Goal: Information Seeking & Learning: Learn about a topic

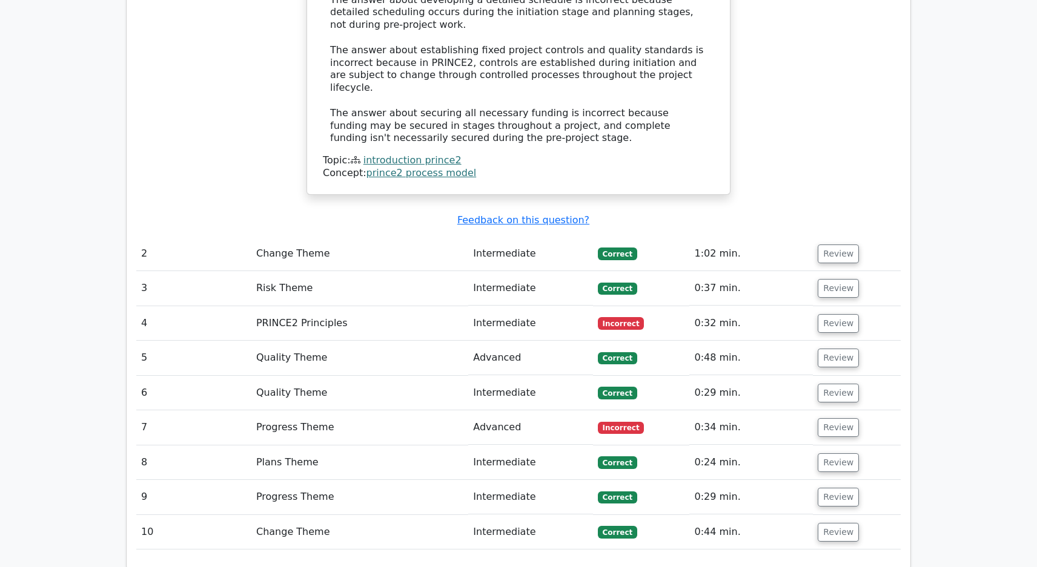
scroll to position [1514, 0]
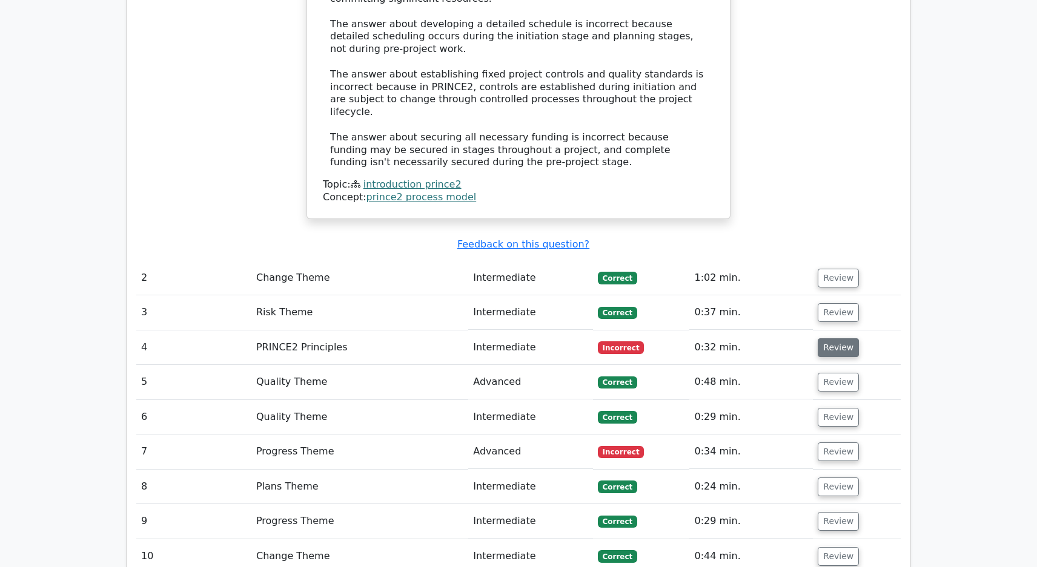
click at [832, 339] on button "Review" at bounding box center [838, 348] width 41 height 19
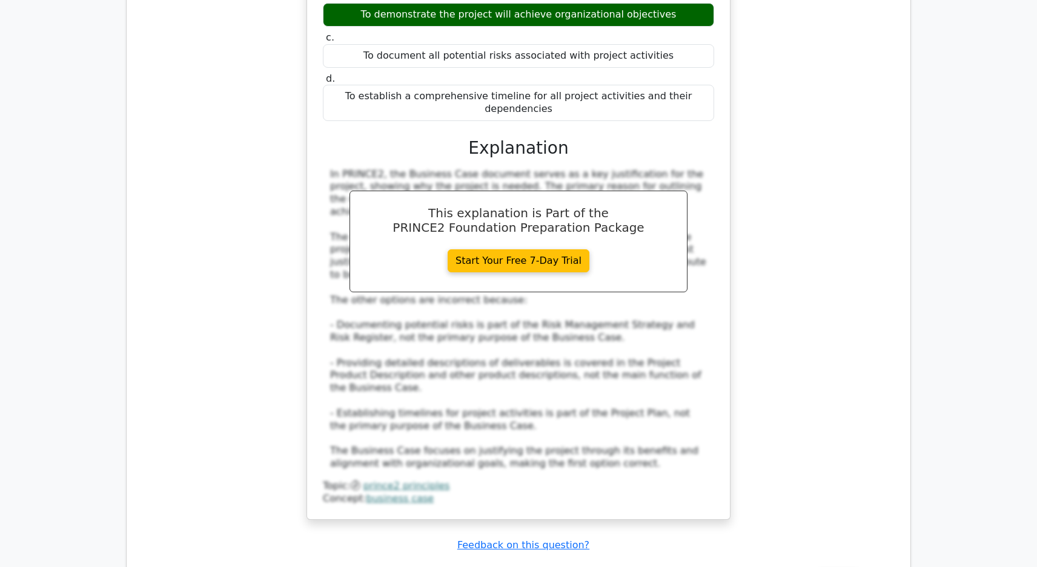
scroll to position [2301, 0]
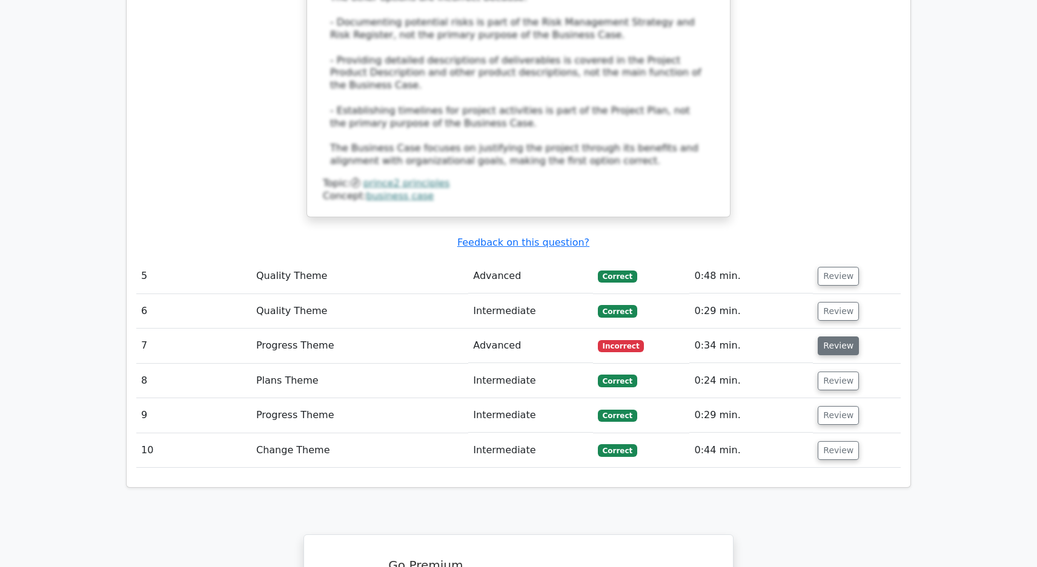
click at [837, 337] on button "Review" at bounding box center [838, 346] width 41 height 19
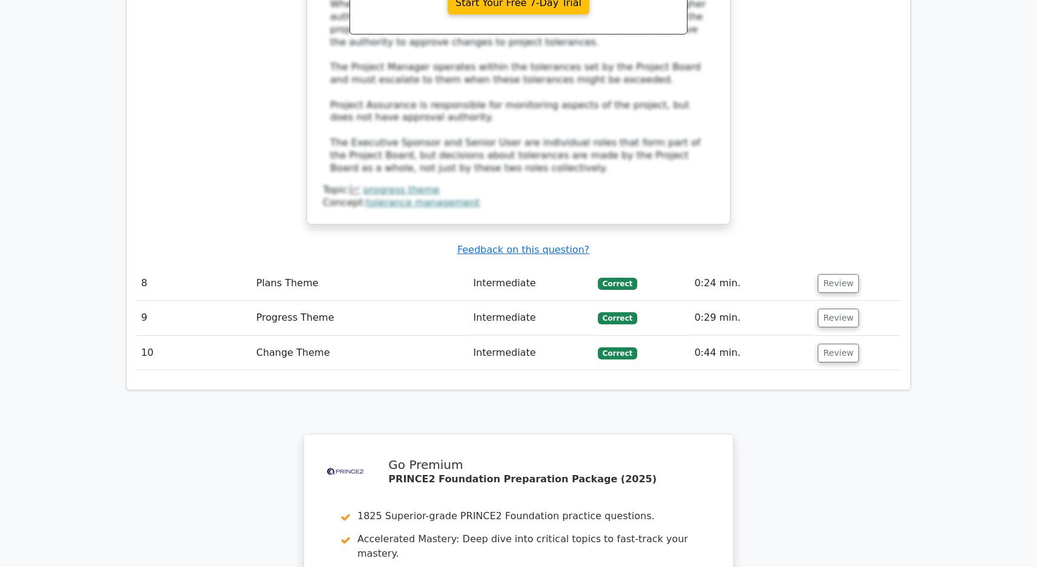
scroll to position [3239, 0]
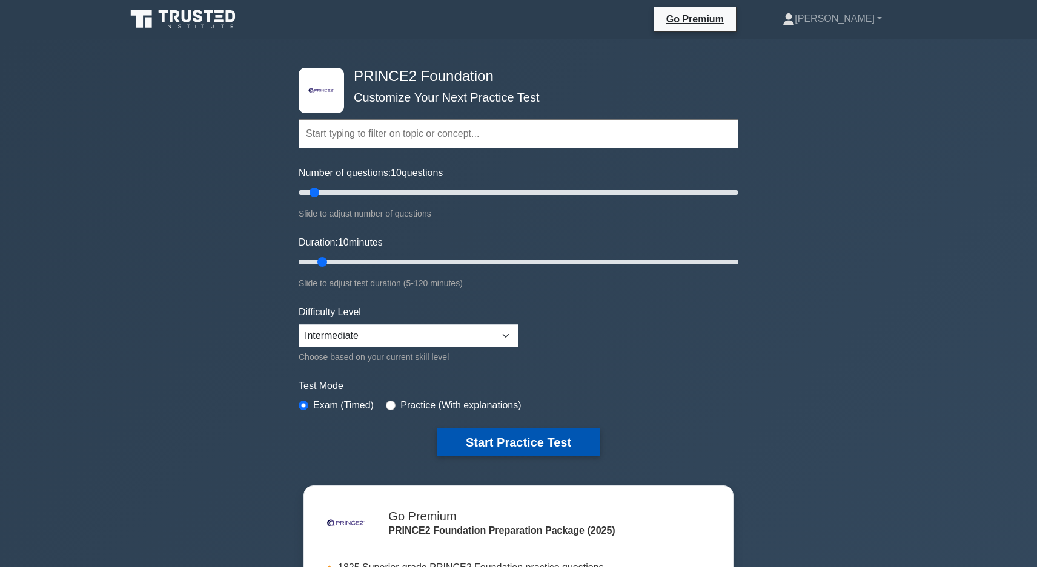
click at [496, 435] on button "Start Practice Test" at bounding box center [519, 443] width 164 height 28
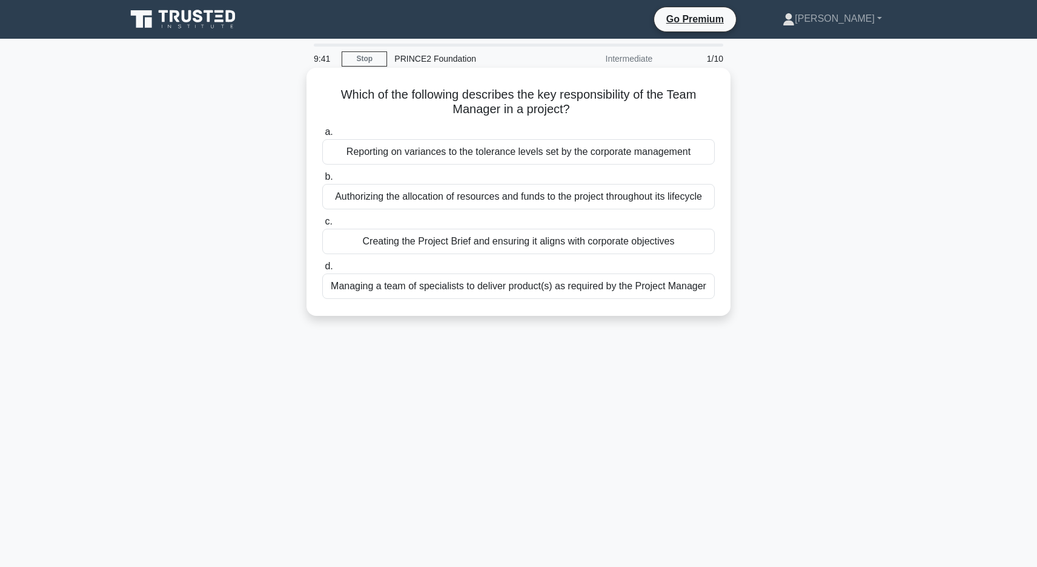
click at [526, 288] on div "Managing a team of specialists to deliver product(s) as required by the Project…" at bounding box center [518, 286] width 392 height 25
click at [322, 271] on input "d. Managing a team of specialists to deliver product(s) as required by the Proj…" at bounding box center [322, 267] width 0 height 8
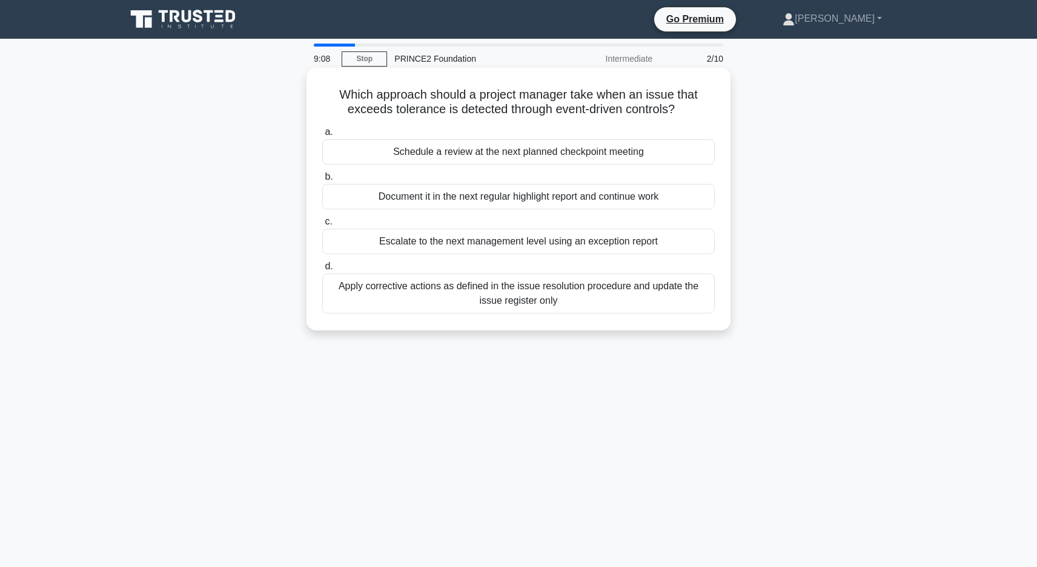
click at [427, 243] on div "Escalate to the next management level using an exception report" at bounding box center [518, 241] width 392 height 25
click at [322, 226] on input "c. Escalate to the next management level using an exception report" at bounding box center [322, 222] width 0 height 8
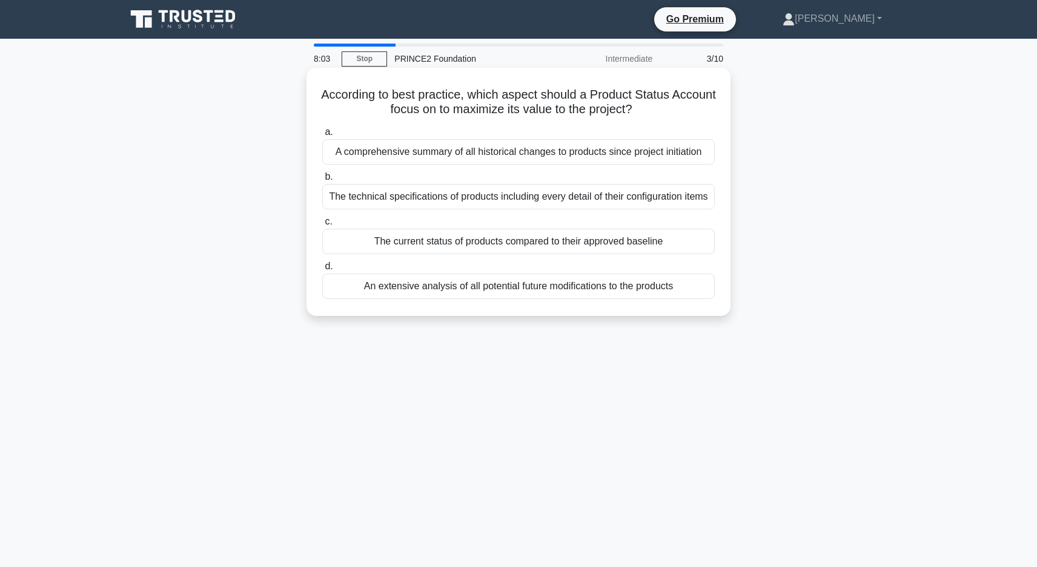
click at [557, 243] on div "The current status of products compared to their approved baseline" at bounding box center [518, 241] width 392 height 25
click at [322, 226] on input "c. The current status of products compared to their approved baseline" at bounding box center [322, 222] width 0 height 8
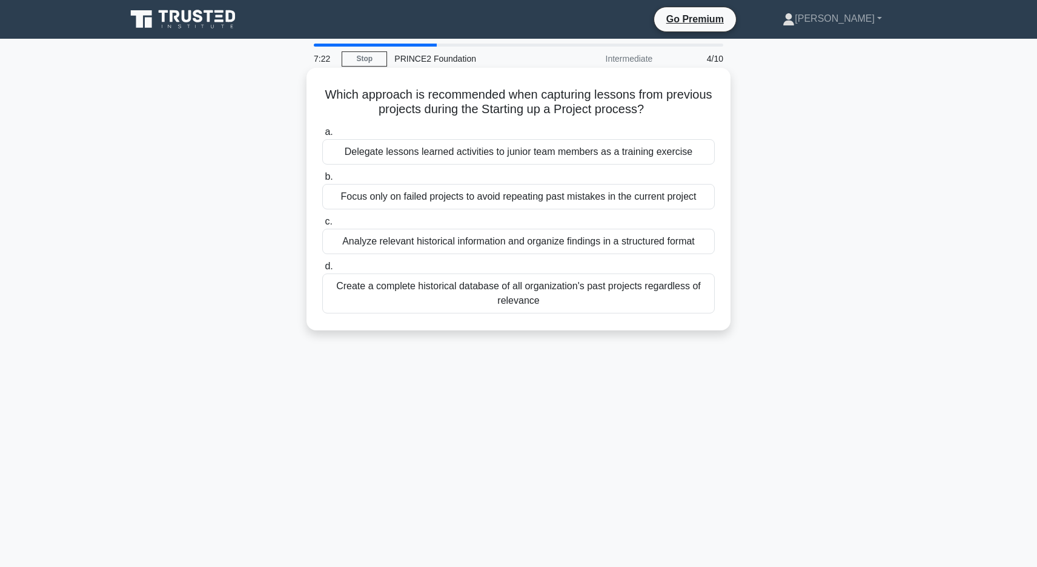
click at [569, 243] on div "Analyze relevant historical information and organize findings in a structured f…" at bounding box center [518, 241] width 392 height 25
click at [322, 226] on input "c. Analyze relevant historical information and organize findings in a structure…" at bounding box center [322, 222] width 0 height 8
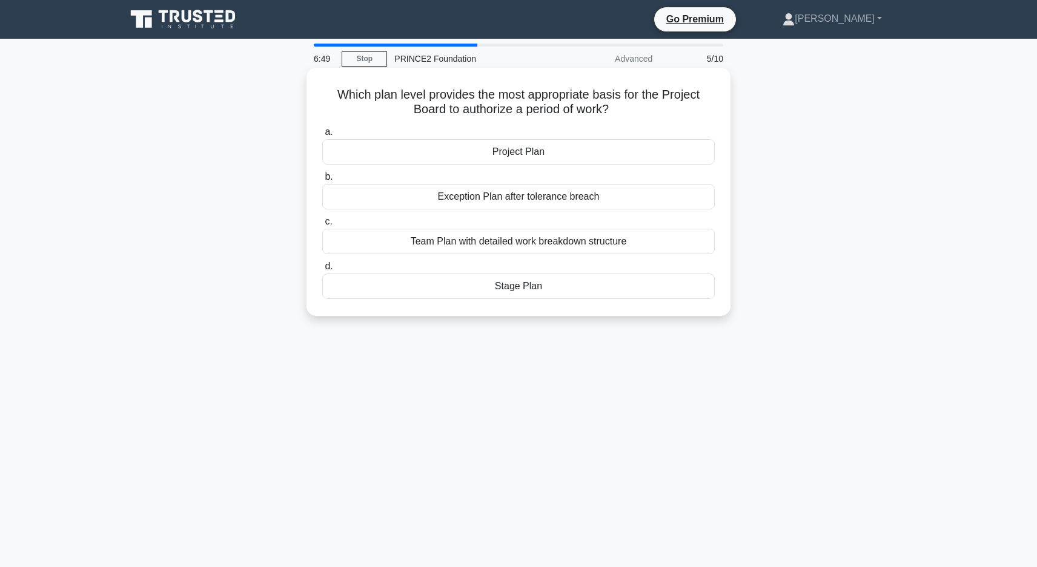
click at [520, 290] on div "Stage Plan" at bounding box center [518, 286] width 392 height 25
click at [322, 271] on input "d. Stage Plan" at bounding box center [322, 267] width 0 height 8
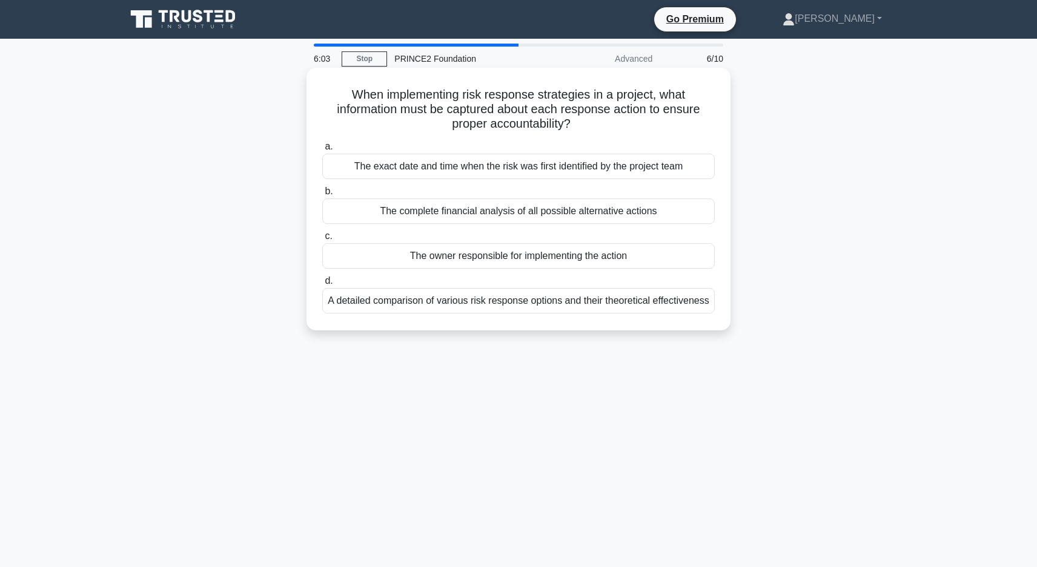
click at [558, 256] on div "The owner responsible for implementing the action" at bounding box center [518, 255] width 392 height 25
click at [322, 240] on input "c. The owner responsible for implementing the action" at bounding box center [322, 237] width 0 height 8
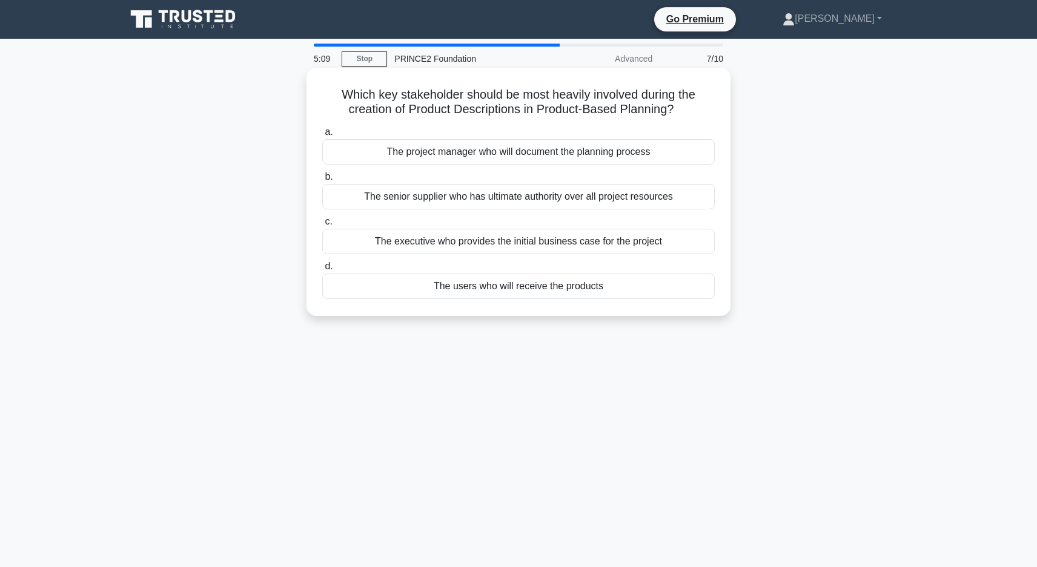
click at [530, 285] on div "The users who will receive the products" at bounding box center [518, 286] width 392 height 25
click at [322, 271] on input "d. The users who will receive the products" at bounding box center [322, 267] width 0 height 8
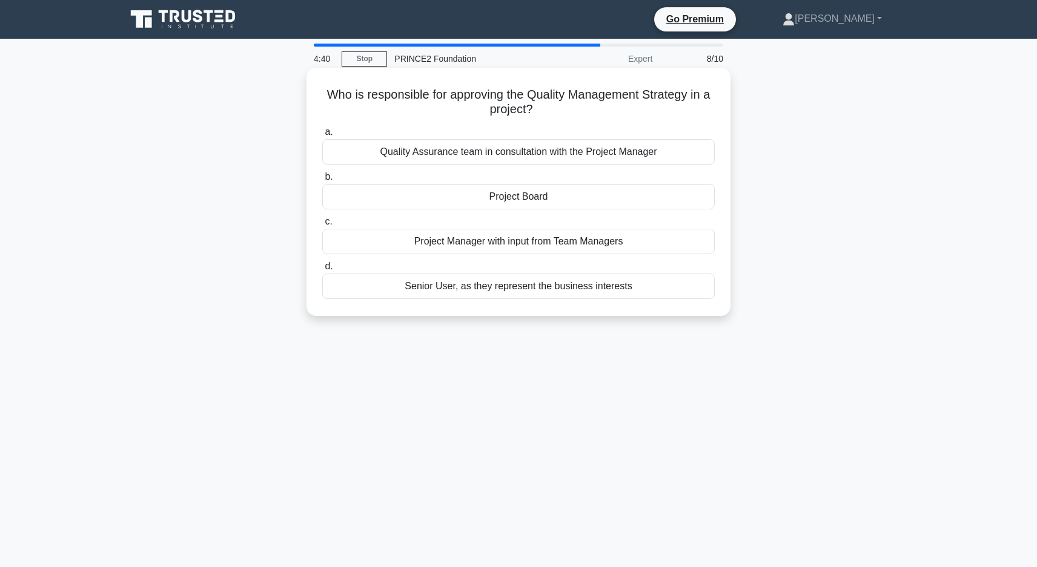
click at [530, 156] on div "Quality Assurance team in consultation with the Project Manager" at bounding box center [518, 151] width 392 height 25
click at [322, 136] on input "a. Quality Assurance team in consultation with the Project Manager" at bounding box center [322, 132] width 0 height 8
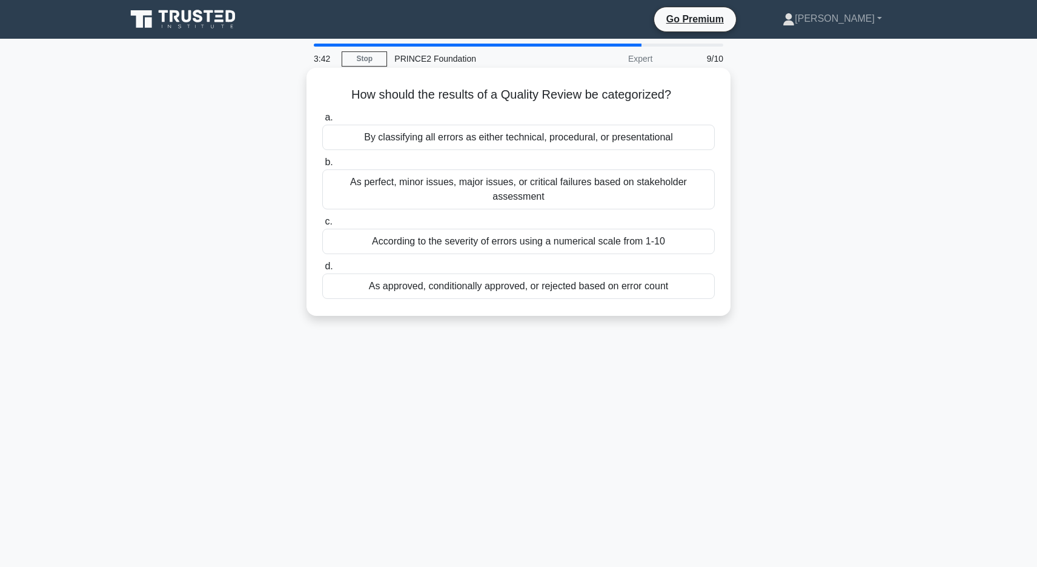
click at [564, 188] on div "As perfect, minor issues, major issues, or critical failures based on stakehold…" at bounding box center [518, 190] width 392 height 40
click at [322, 167] on input "b. As perfect, minor issues, major issues, or critical failures based on stakeh…" at bounding box center [322, 163] width 0 height 8
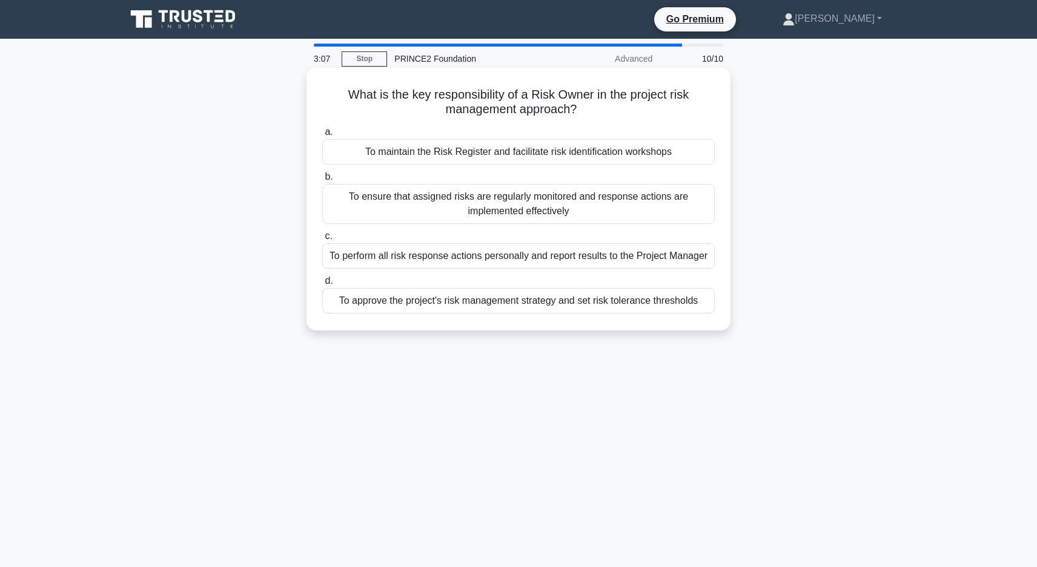
click at [533, 204] on div "To ensure that assigned risks are regularly monitored and response actions are …" at bounding box center [518, 204] width 392 height 40
click at [322, 181] on input "b. To ensure that assigned risks are regularly monitored and response actions a…" at bounding box center [322, 177] width 0 height 8
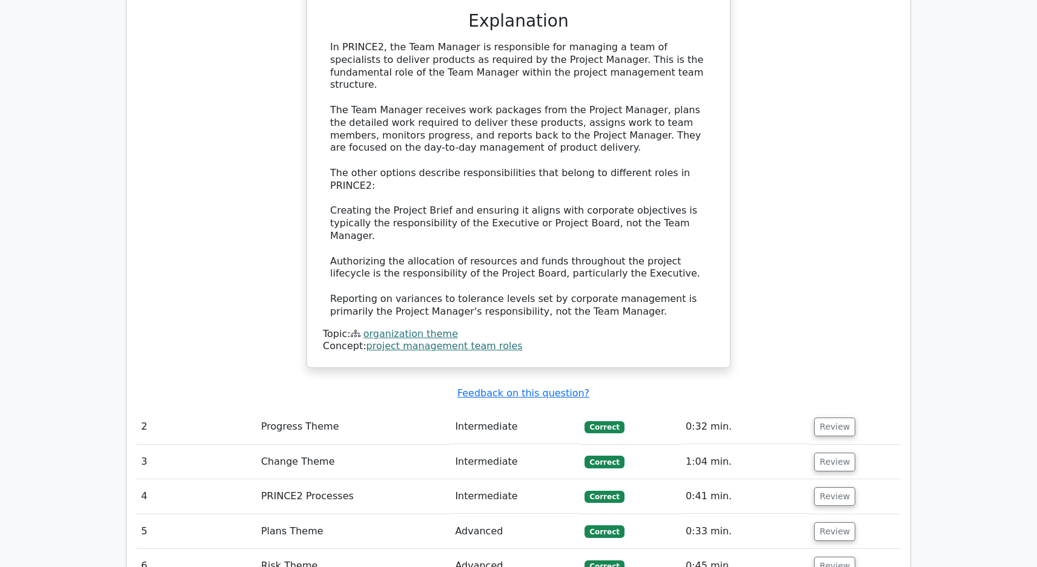
scroll to position [1453, 0]
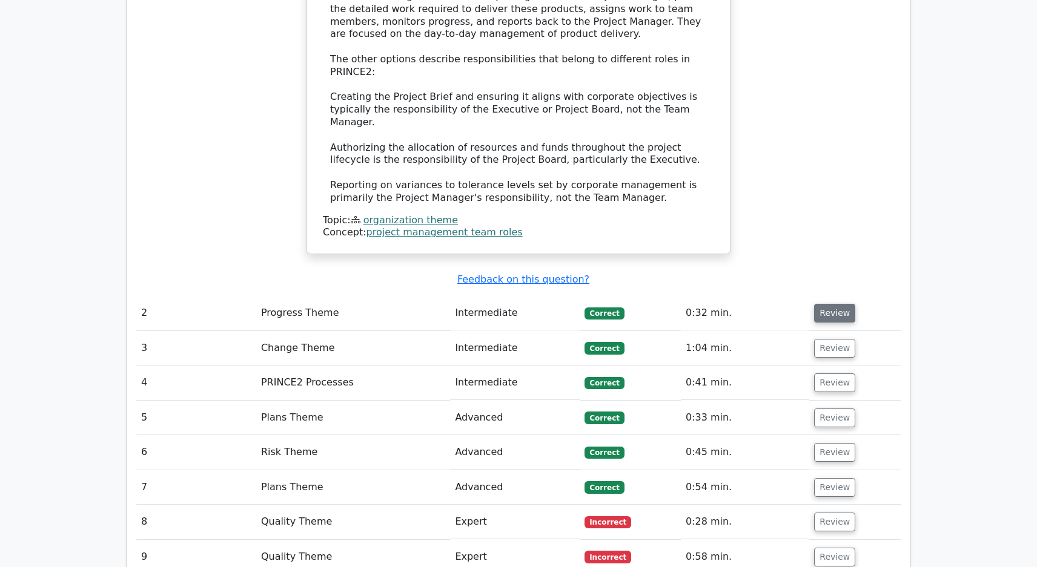
click at [830, 304] on button "Review" at bounding box center [834, 313] width 41 height 19
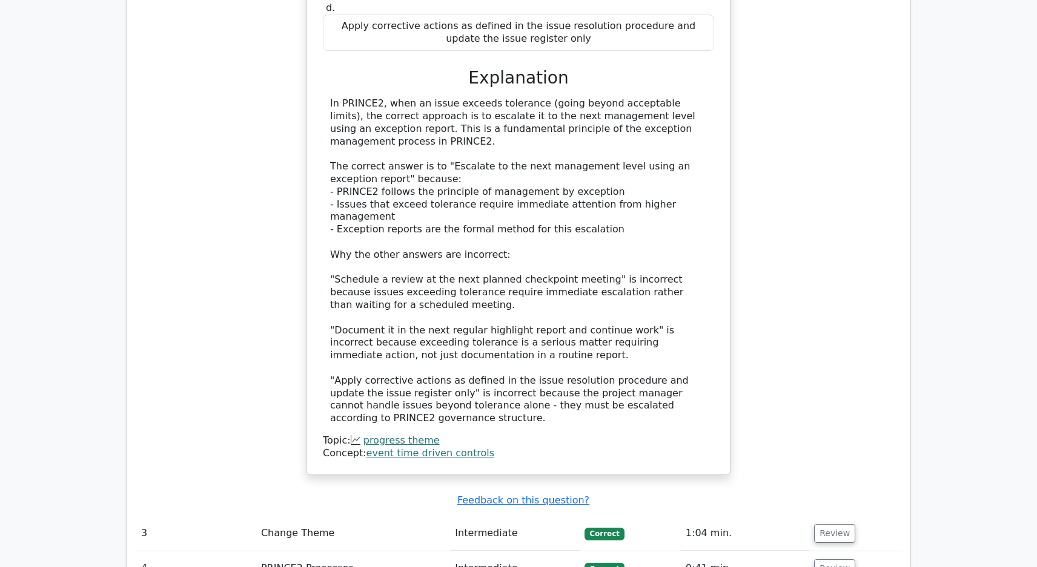
scroll to position [1998, 0]
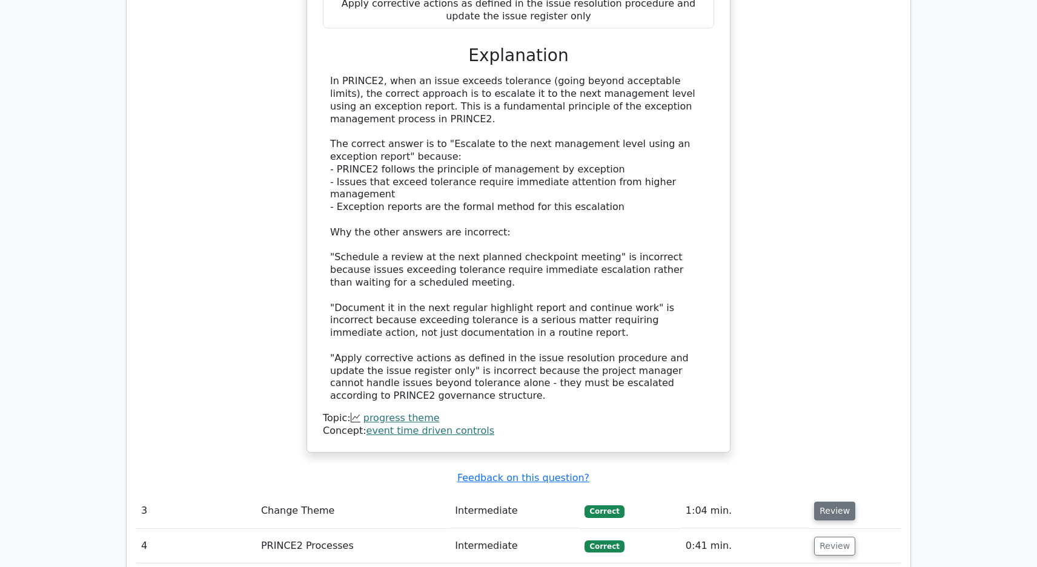
click at [827, 502] on button "Review" at bounding box center [834, 511] width 41 height 19
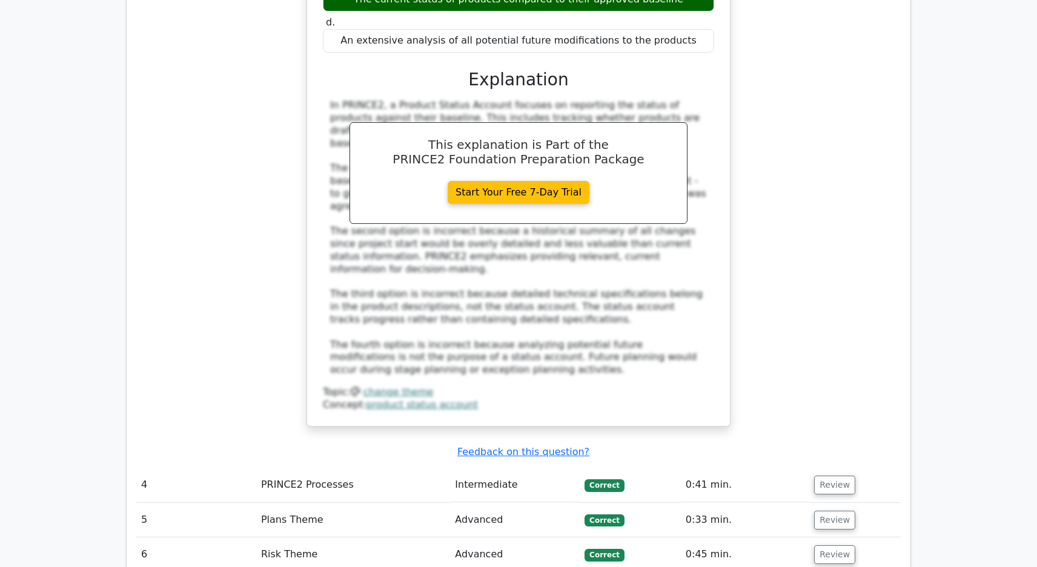
scroll to position [2725, 0]
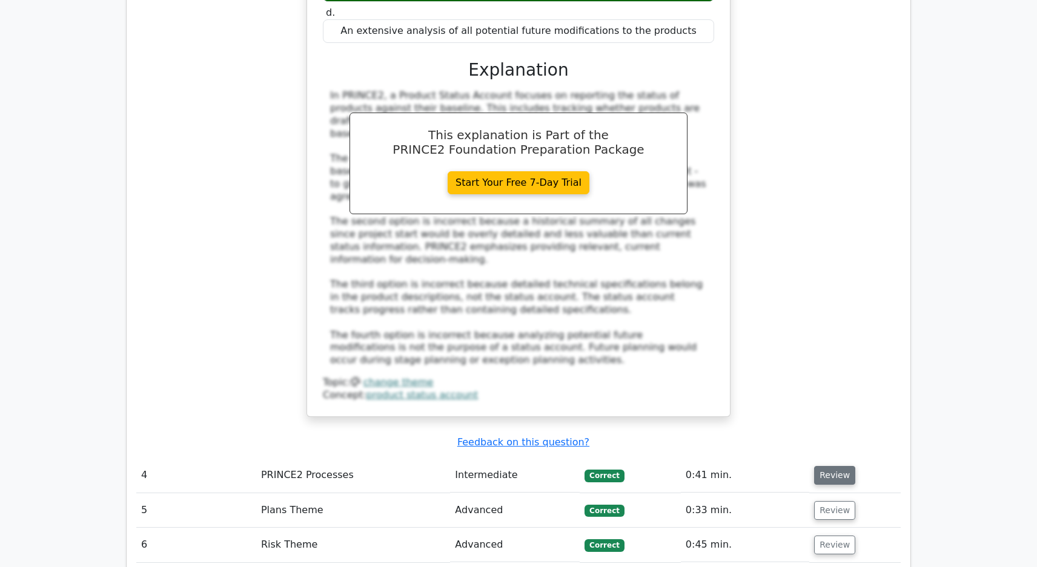
click at [827, 466] on button "Review" at bounding box center [834, 475] width 41 height 19
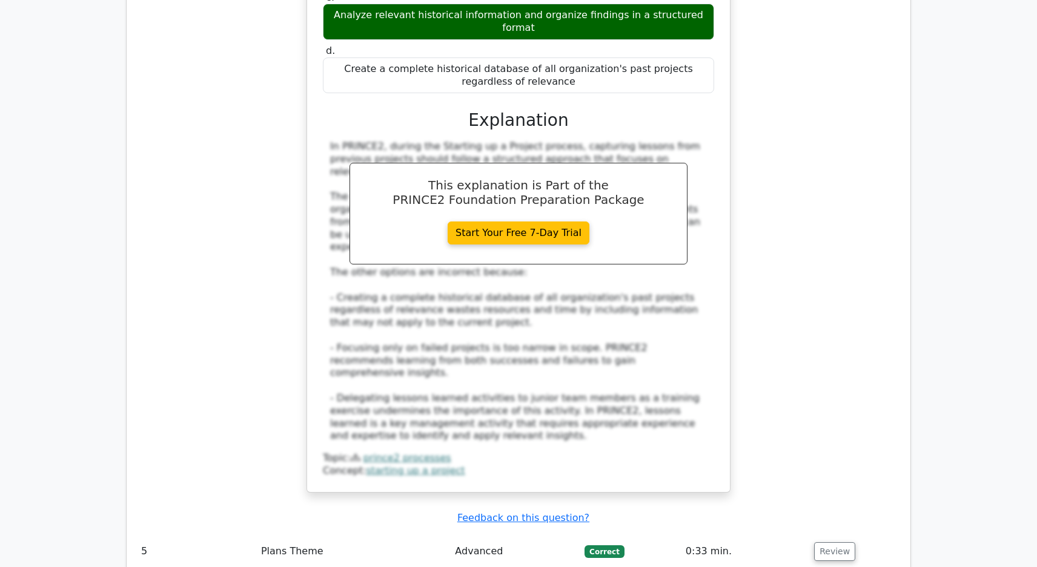
scroll to position [3573, 0]
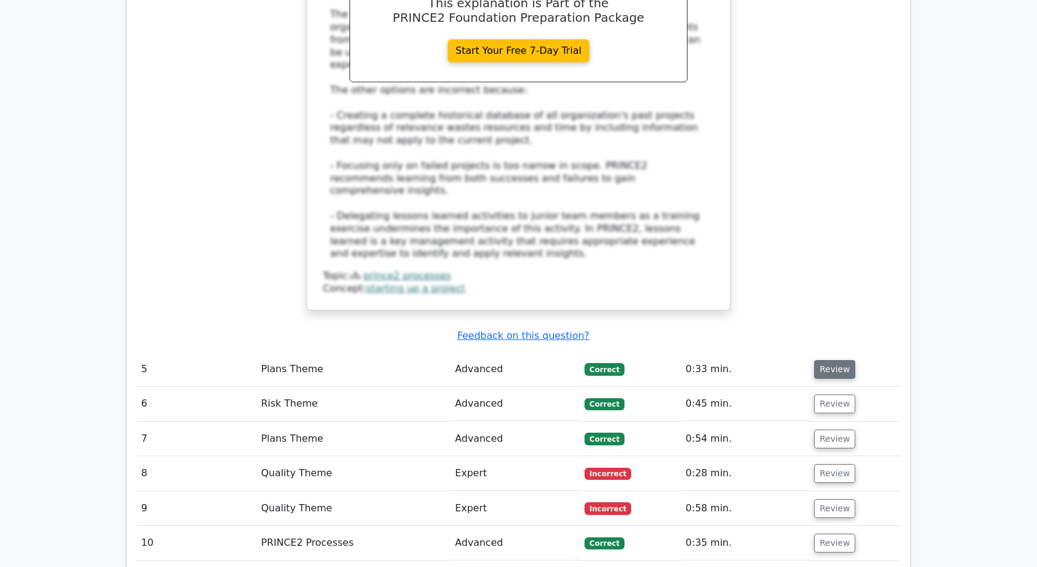
click at [824, 360] on button "Review" at bounding box center [834, 369] width 41 height 19
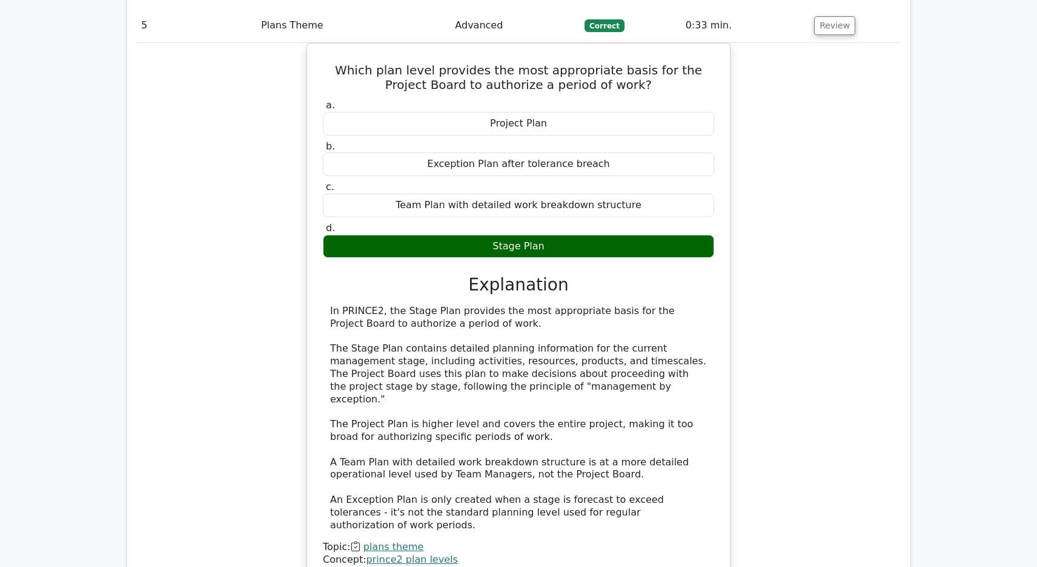
scroll to position [3936, 0]
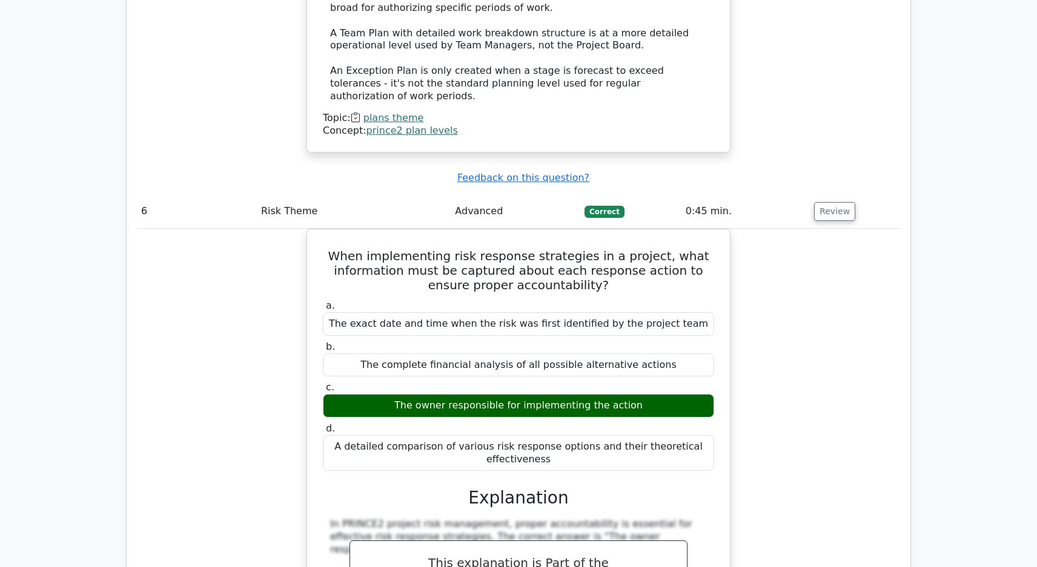
scroll to position [4602, 0]
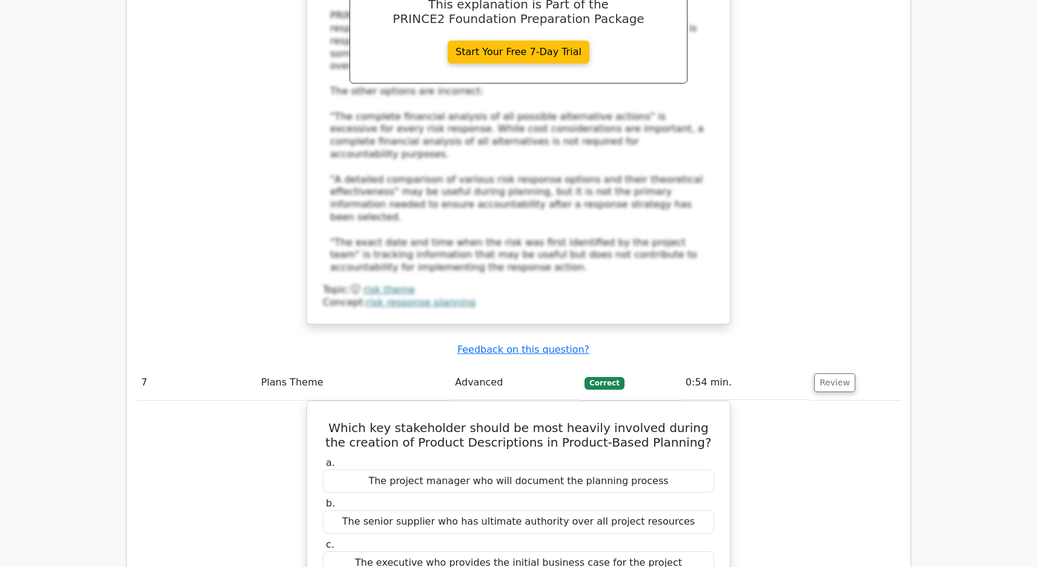
scroll to position [5208, 0]
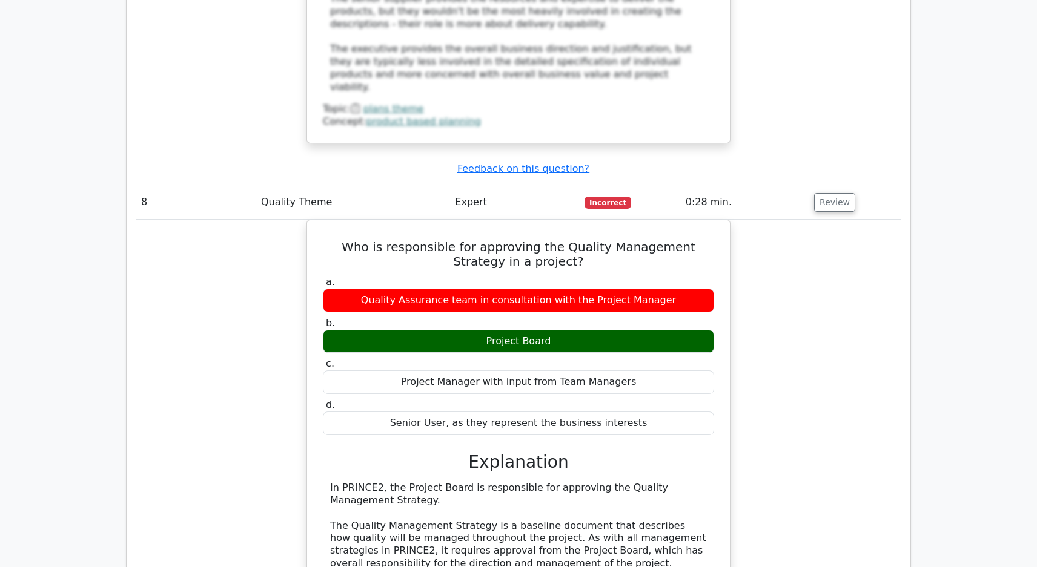
scroll to position [5753, 0]
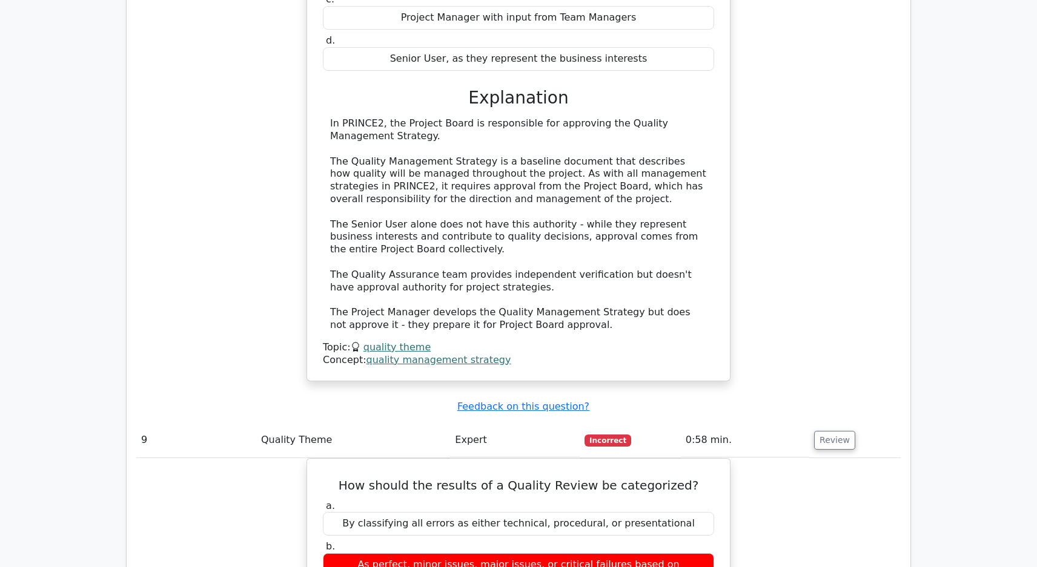
scroll to position [6298, 0]
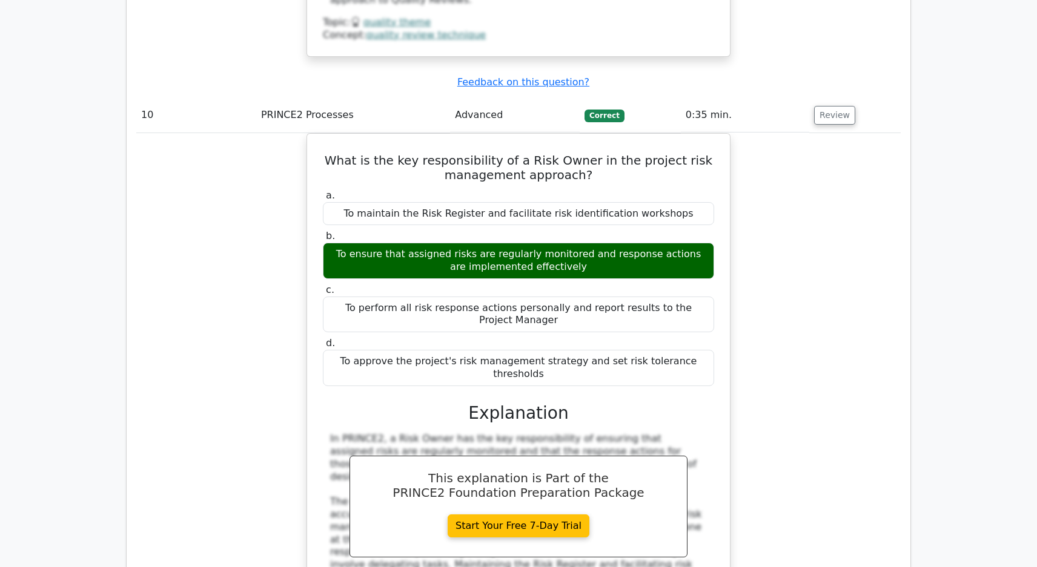
scroll to position [7327, 0]
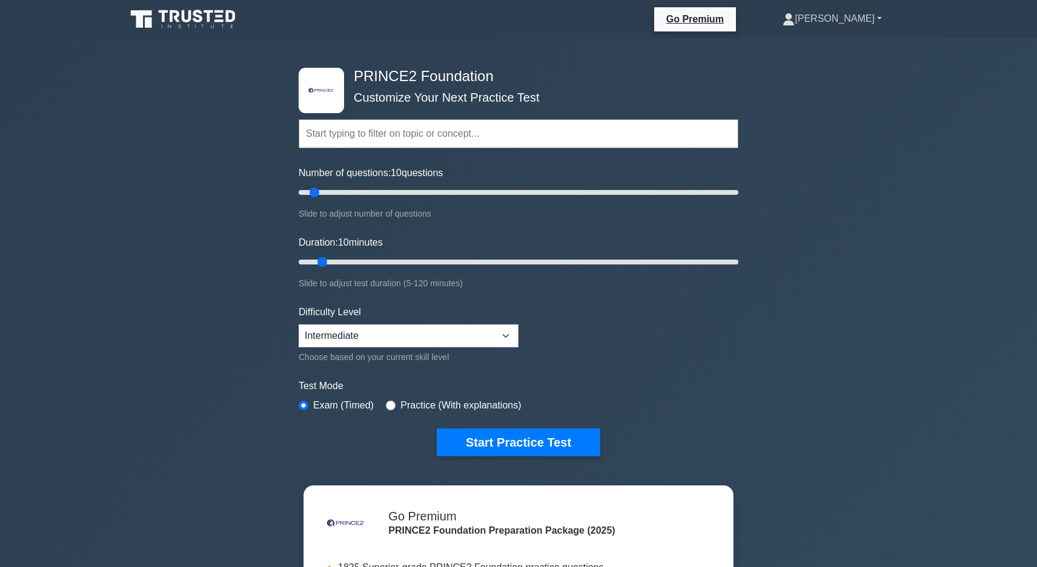
click at [834, 21] on link "[PERSON_NAME]" at bounding box center [831, 19] width 157 height 24
click at [802, 50] on link "Profile" at bounding box center [802, 47] width 96 height 19
click at [501, 434] on button "Start Practice Test" at bounding box center [519, 443] width 164 height 28
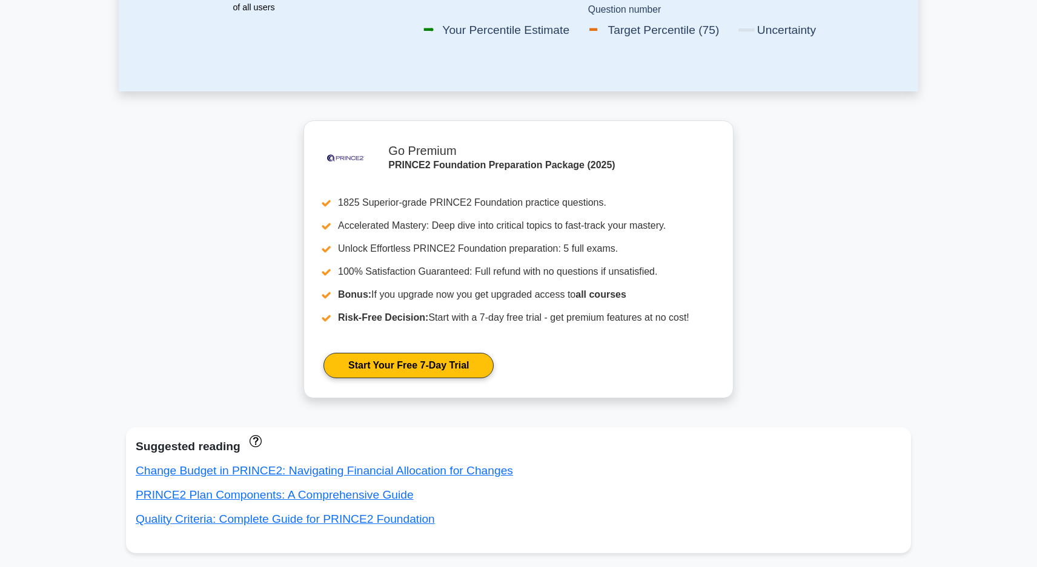
scroll to position [486, 0]
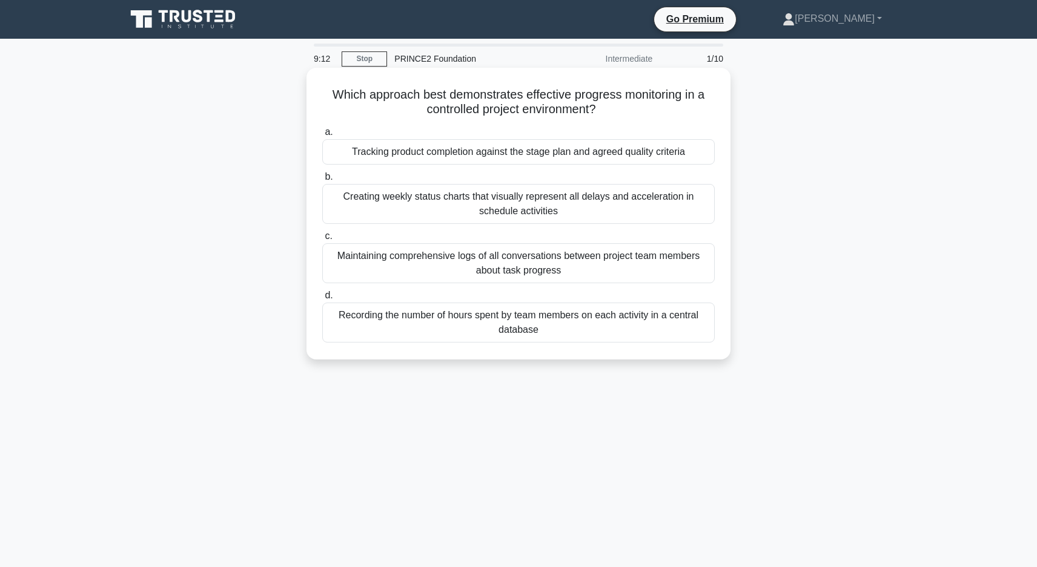
click at [586, 154] on div "Tracking product completion against the stage plan and agreed quality criteria" at bounding box center [518, 151] width 392 height 25
click at [322, 136] on input "a. Tracking product completion against the stage plan and agreed quality criter…" at bounding box center [322, 132] width 0 height 8
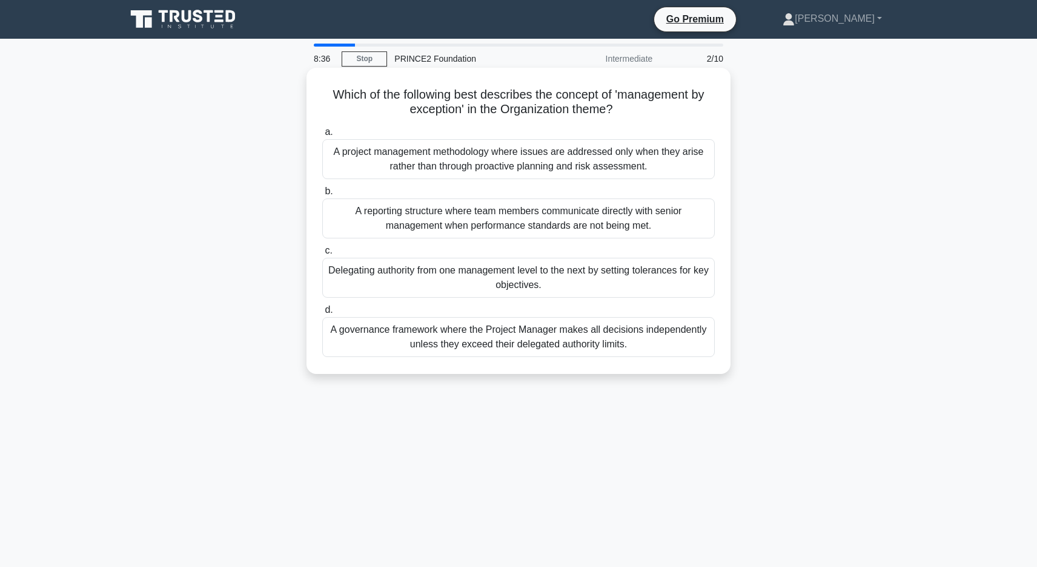
click at [525, 288] on div "Delegating authority from one management level to the next by setting tolerance…" at bounding box center [518, 278] width 392 height 40
click at [322, 255] on input "c. Delegating authority from one management level to the next by setting tolera…" at bounding box center [322, 251] width 0 height 8
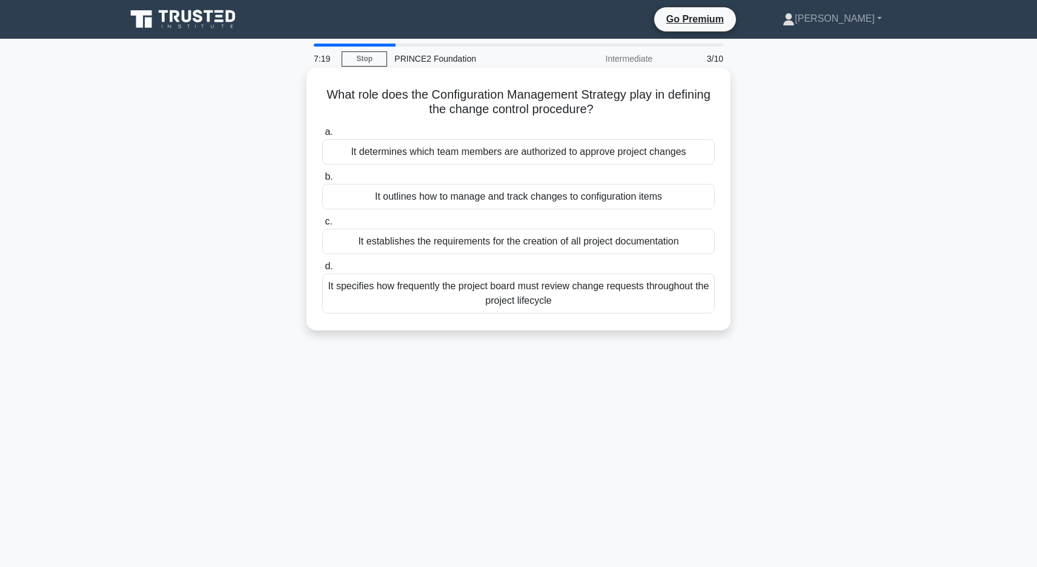
click at [598, 200] on div "It outlines how to manage and track changes to configuration items" at bounding box center [518, 196] width 392 height 25
click at [322, 181] on input "b. It outlines how to manage and track changes to configuration items" at bounding box center [322, 177] width 0 height 8
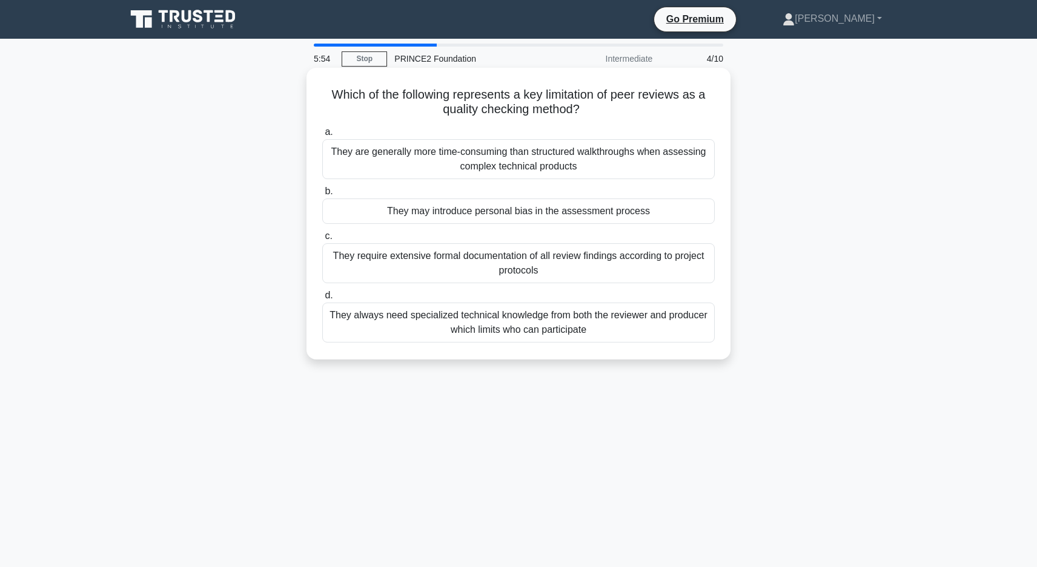
click at [586, 213] on div "They may introduce personal bias in the assessment process" at bounding box center [518, 211] width 392 height 25
click at [322, 196] on input "b. They may introduce personal bias in the assessment process" at bounding box center [322, 192] width 0 height 8
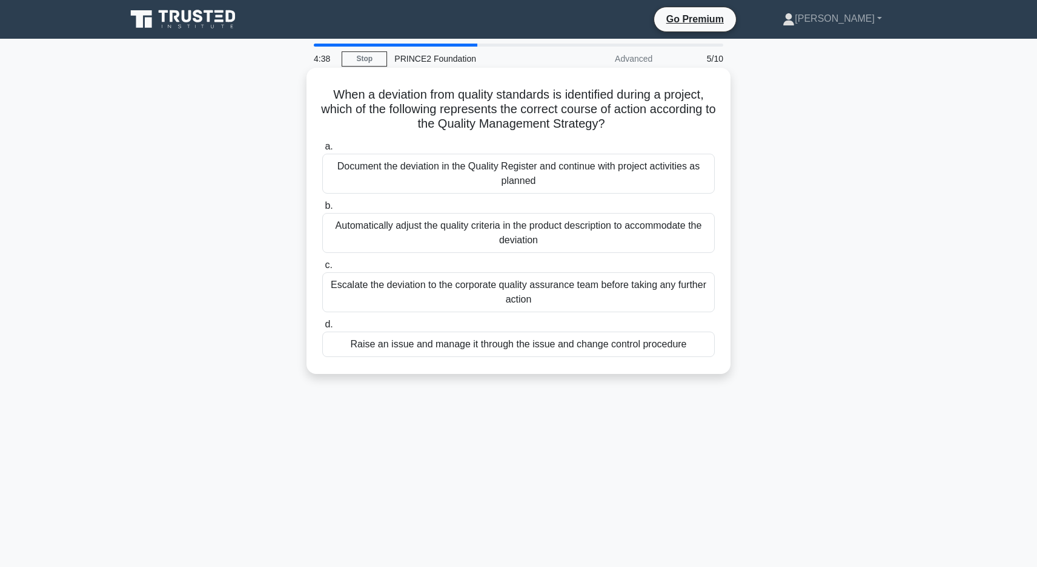
click at [518, 297] on div "Escalate the deviation to the corporate quality assurance team before taking an…" at bounding box center [518, 293] width 392 height 40
click at [322, 269] on input "c. Escalate the deviation to the corporate quality assurance team before taking…" at bounding box center [322, 266] width 0 height 8
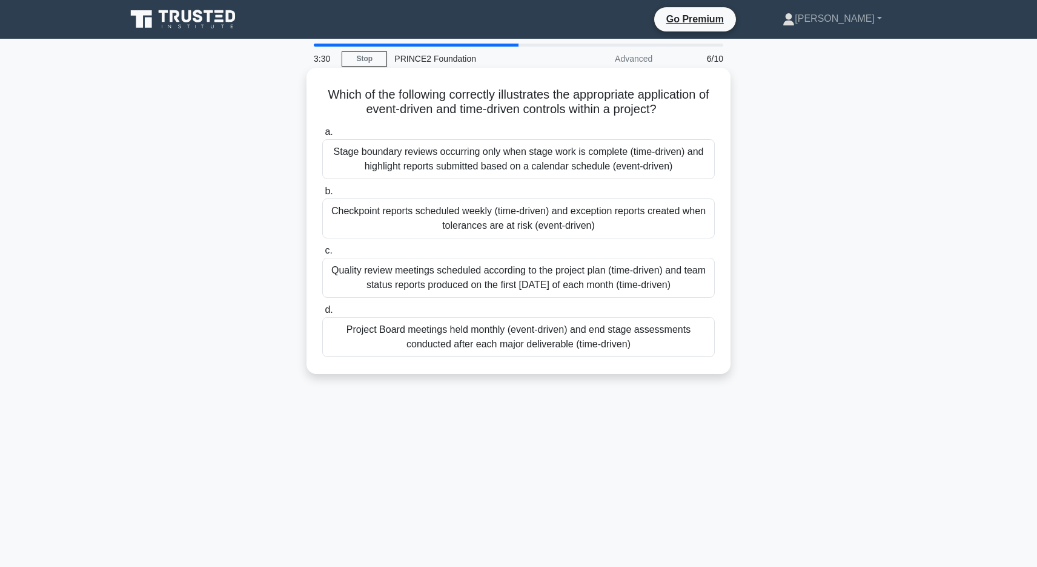
click at [580, 228] on div "Checkpoint reports scheduled weekly (time-driven) and exception reports created…" at bounding box center [518, 219] width 392 height 40
click at [322, 196] on input "b. Checkpoint reports scheduled weekly (time-driven) and exception reports crea…" at bounding box center [322, 192] width 0 height 8
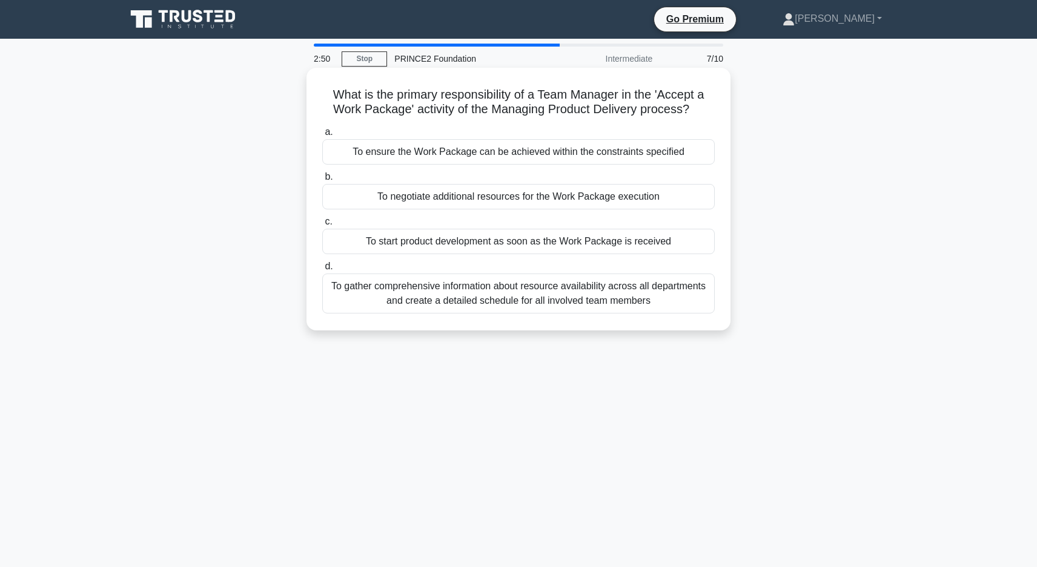
click at [605, 158] on div "To ensure the Work Package can be achieved within the constraints specified" at bounding box center [518, 151] width 392 height 25
click at [322, 136] on input "a. To ensure the Work Package can be achieved within the constraints specified" at bounding box center [322, 132] width 0 height 8
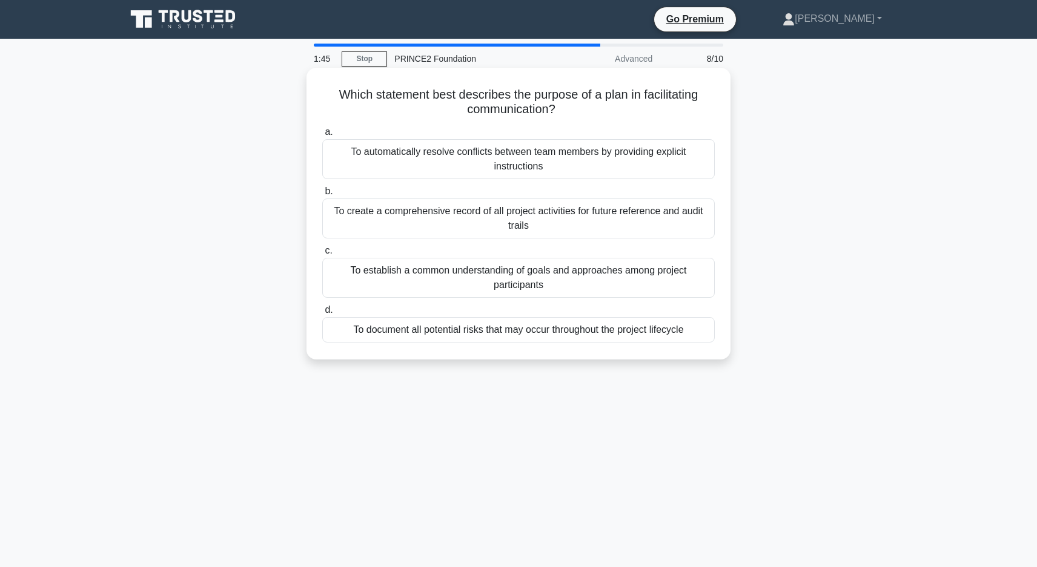
click at [607, 286] on div "To establish a common understanding of goals and approaches among project parti…" at bounding box center [518, 278] width 392 height 40
click at [322, 255] on input "c. To establish a common understanding of goals and approaches among project pa…" at bounding box center [322, 251] width 0 height 8
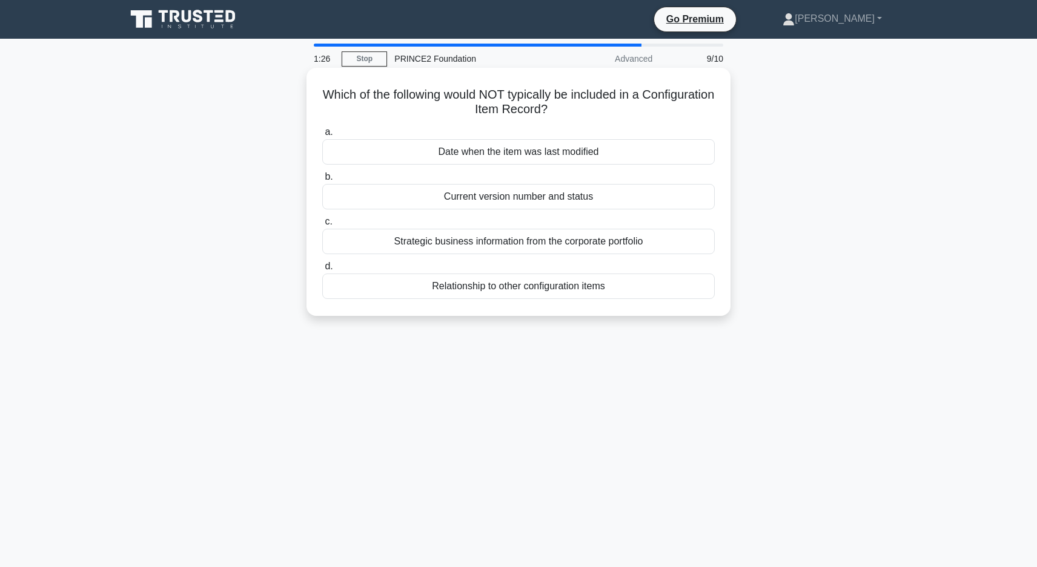
click at [540, 244] on div "Strategic business information from the corporate portfolio" at bounding box center [518, 241] width 392 height 25
click at [322, 226] on input "c. Strategic business information from the corporate portfolio" at bounding box center [322, 222] width 0 height 8
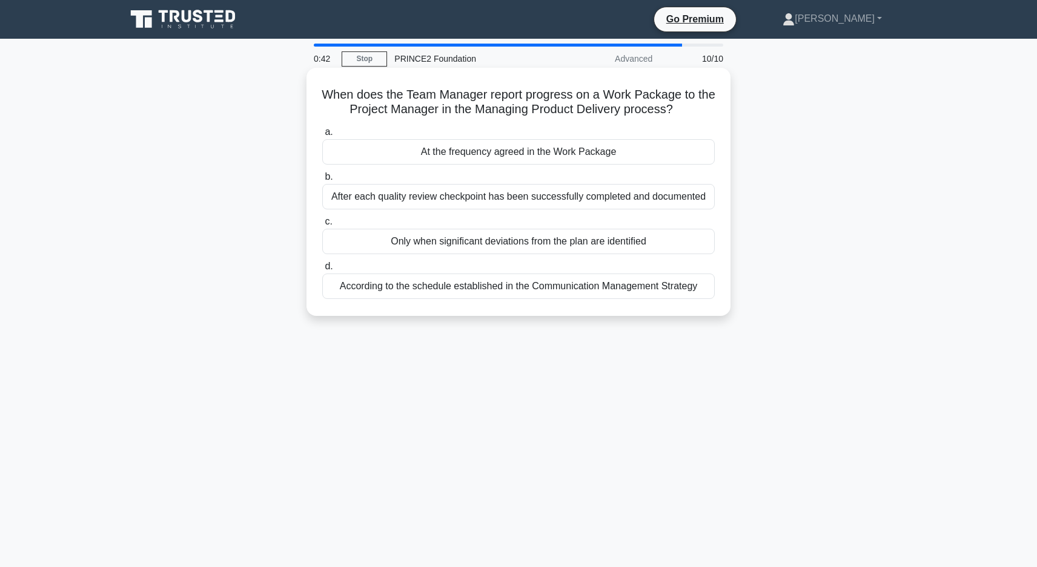
click at [464, 156] on div "At the frequency agreed in the Work Package" at bounding box center [518, 151] width 392 height 25
click at [322, 136] on input "a. At the frequency agreed in the Work Package" at bounding box center [322, 132] width 0 height 8
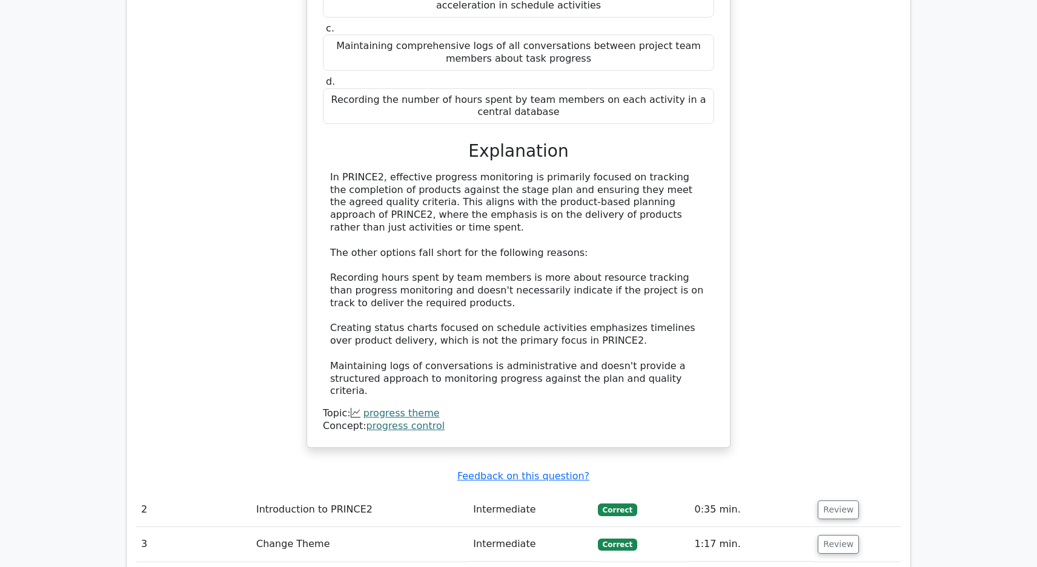
scroll to position [1272, 0]
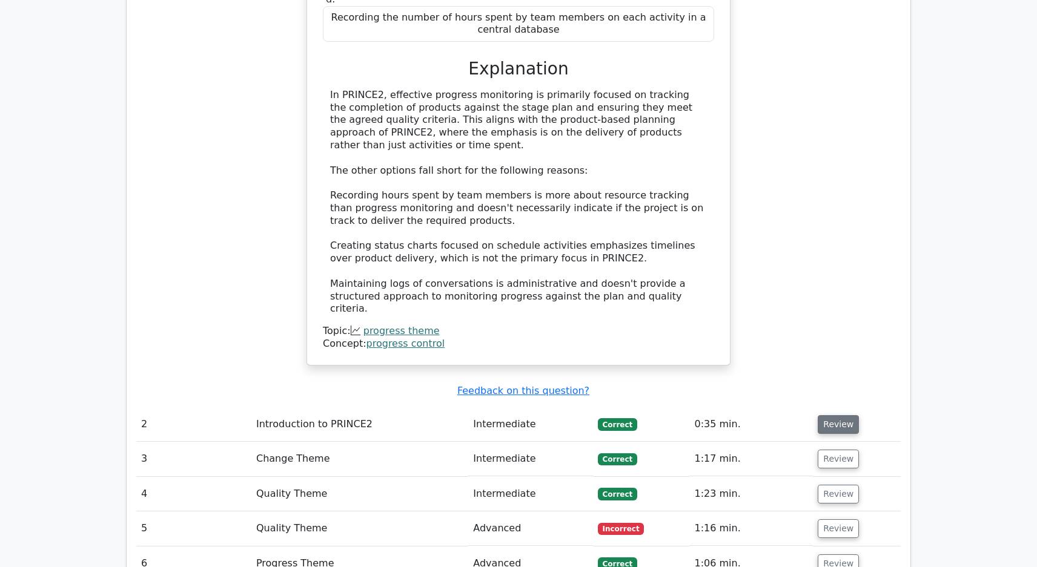
click at [848, 415] on button "Review" at bounding box center [838, 424] width 41 height 19
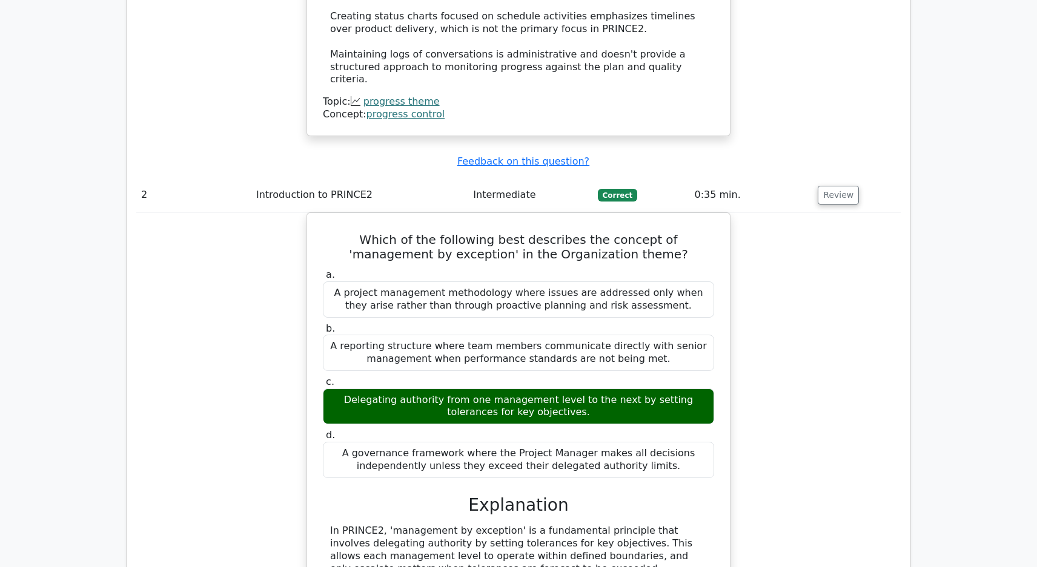
scroll to position [1938, 0]
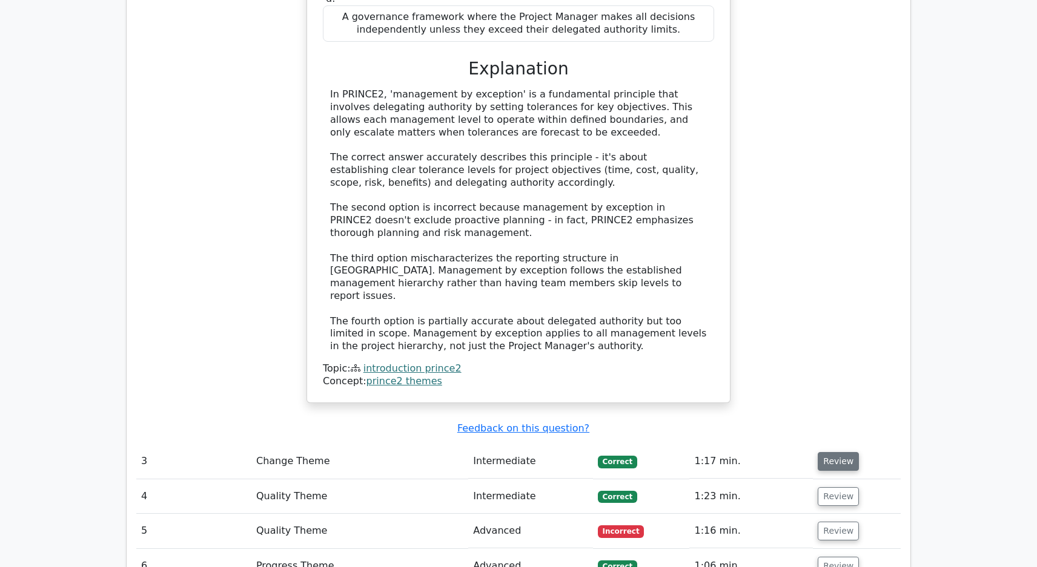
click at [844, 452] on button "Review" at bounding box center [838, 461] width 41 height 19
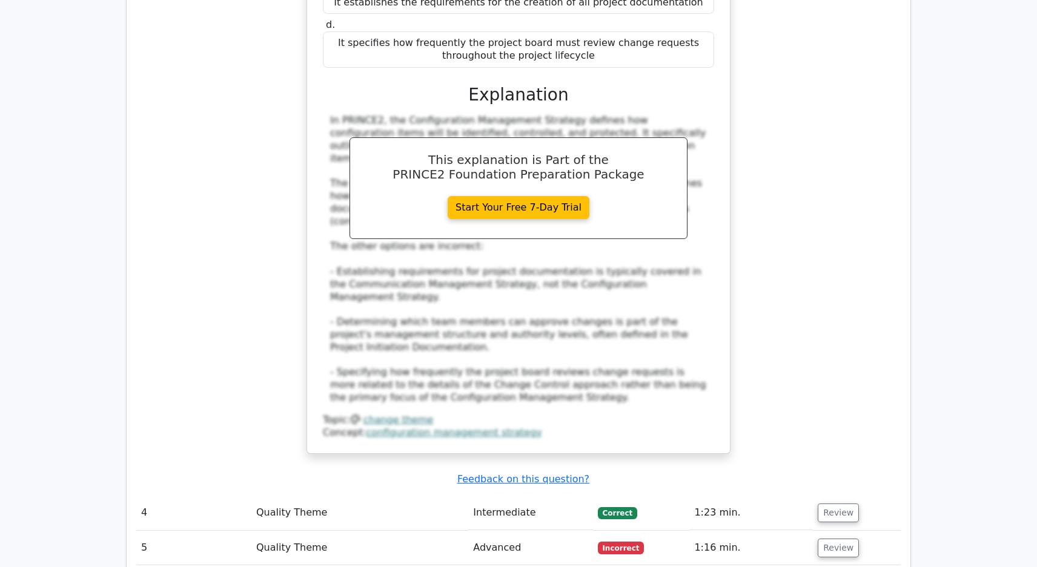
scroll to position [2664, 0]
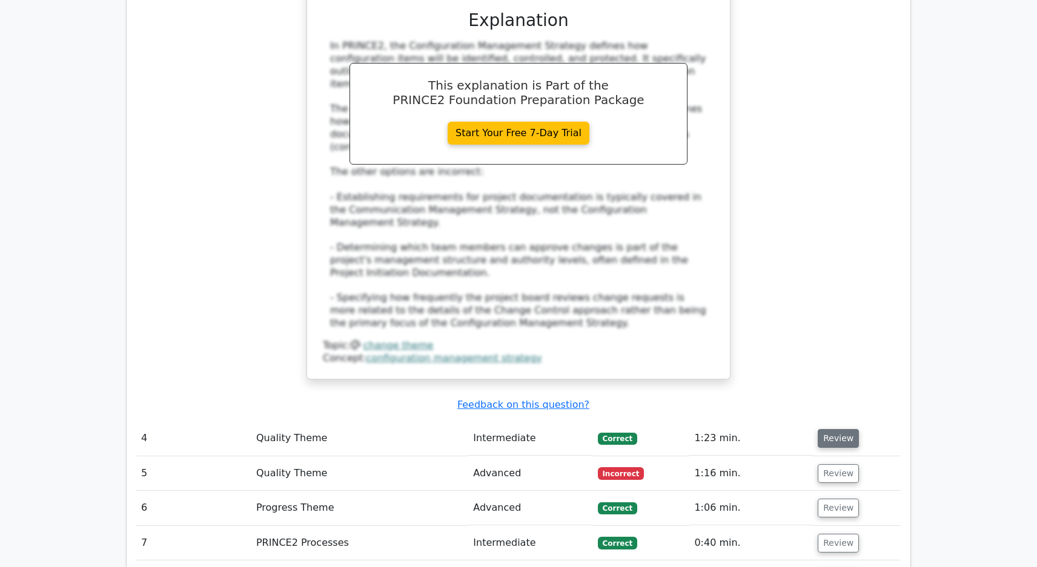
click at [841, 429] on button "Review" at bounding box center [838, 438] width 41 height 19
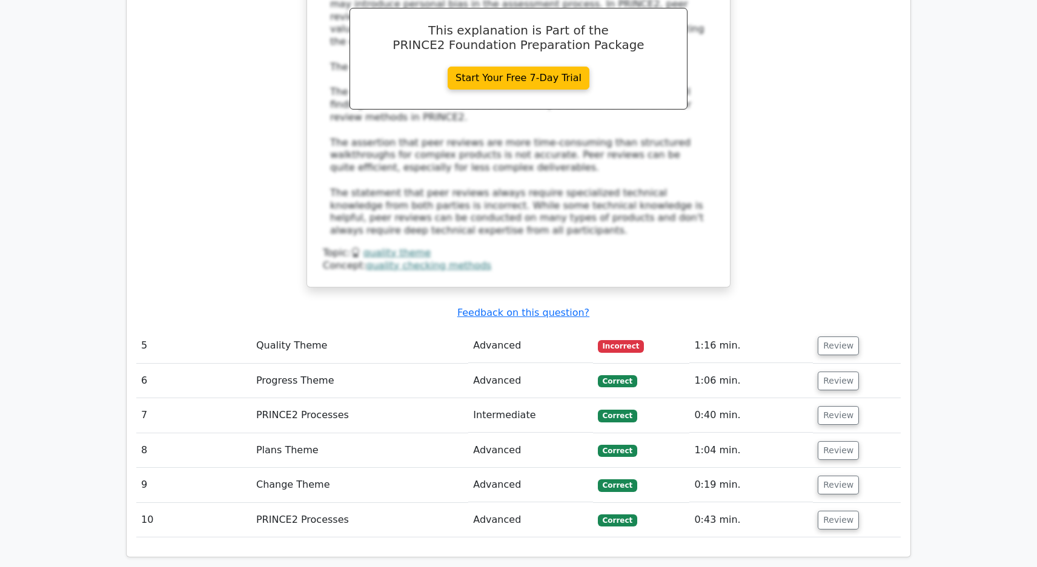
scroll to position [3452, 0]
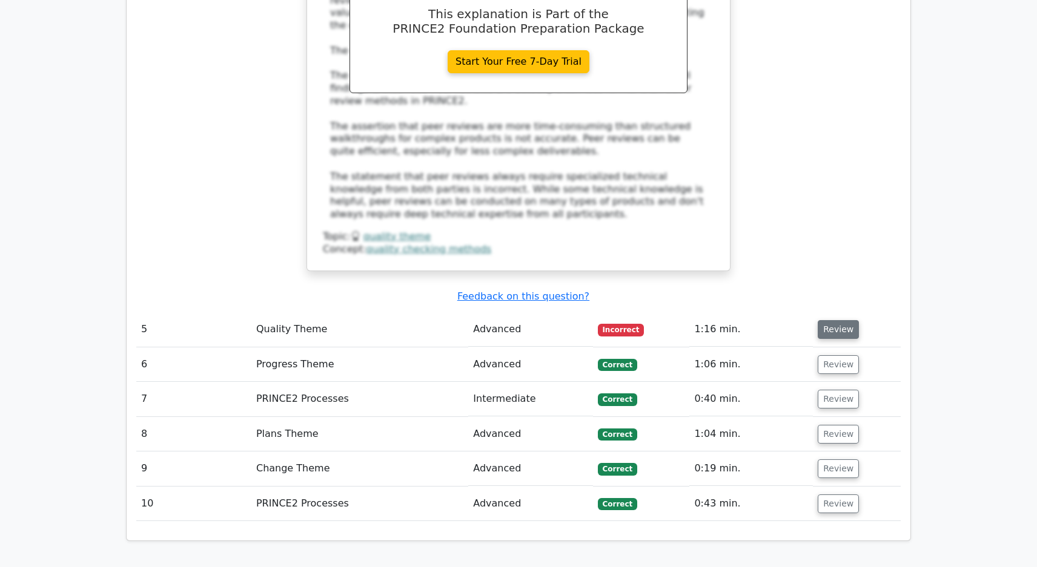
click at [837, 320] on button "Review" at bounding box center [838, 329] width 41 height 19
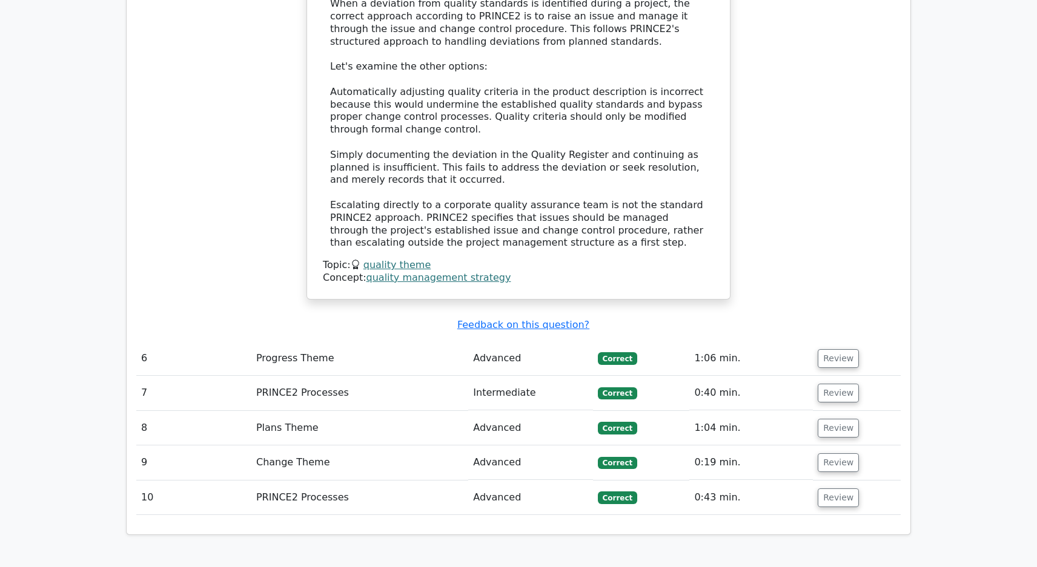
scroll to position [4118, 0]
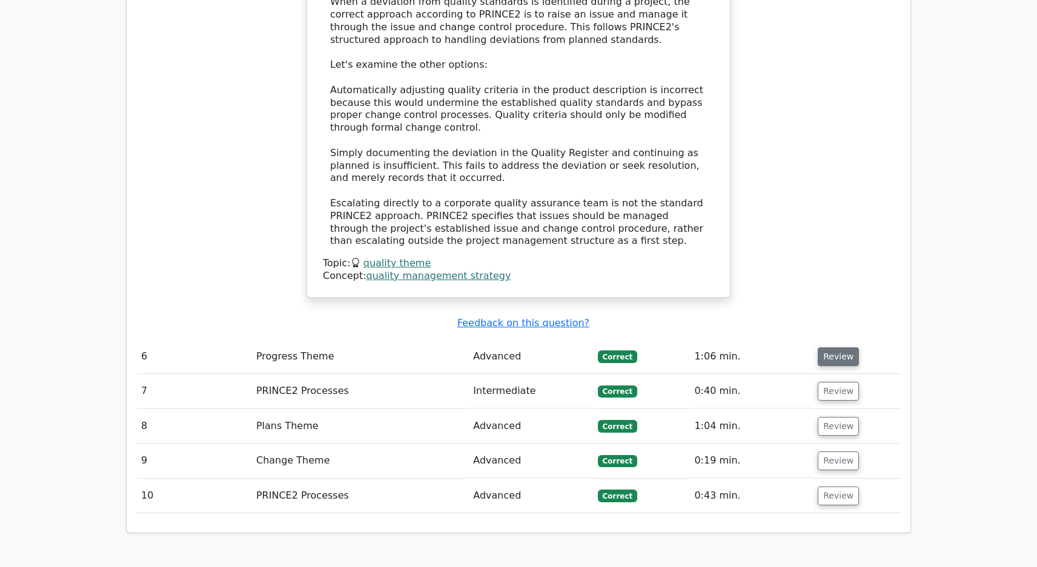
click at [846, 348] on button "Review" at bounding box center [838, 357] width 41 height 19
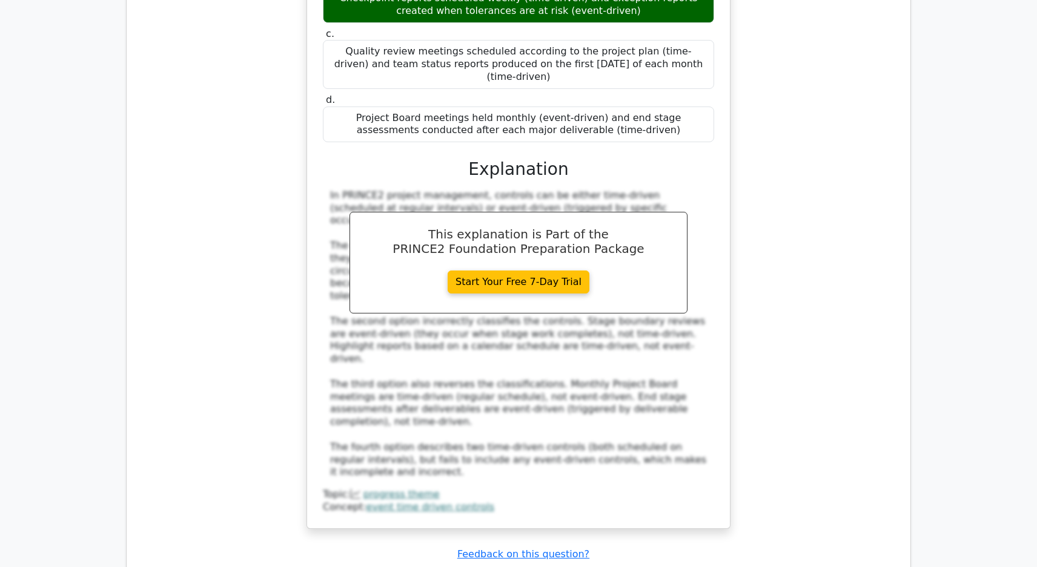
scroll to position [4663, 0]
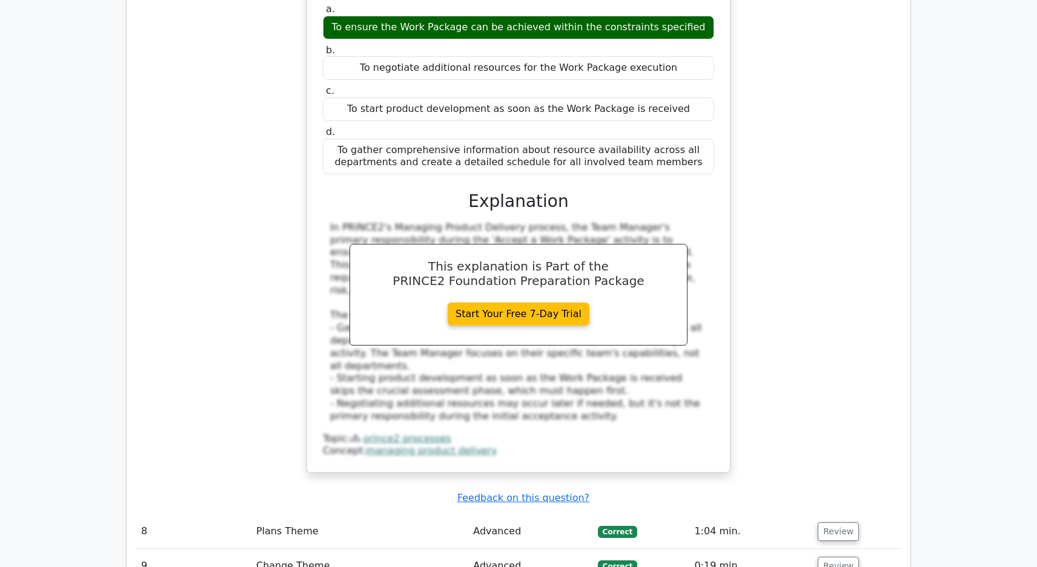
scroll to position [5329, 0]
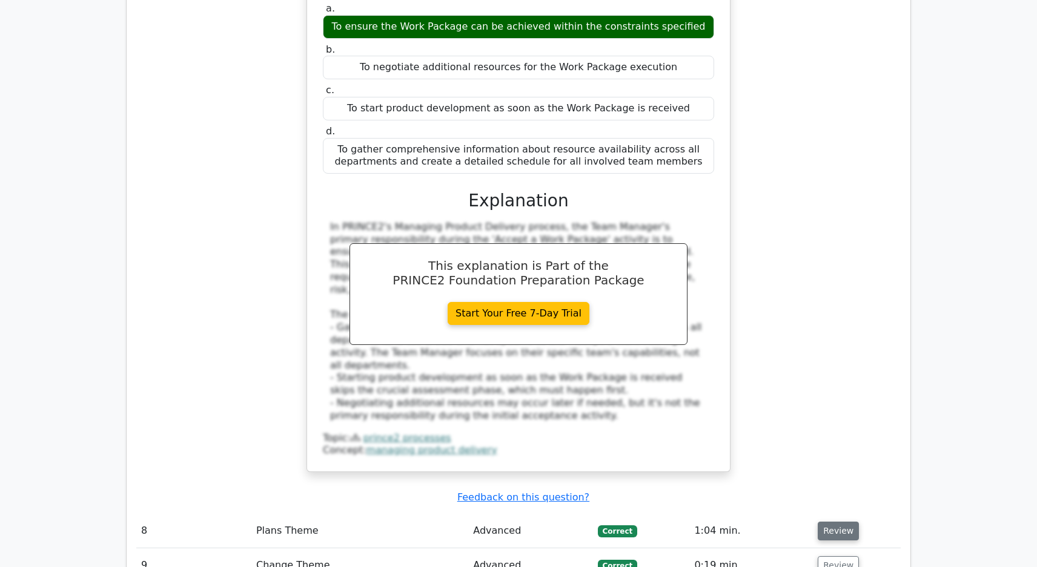
click at [841, 522] on button "Review" at bounding box center [838, 531] width 41 height 19
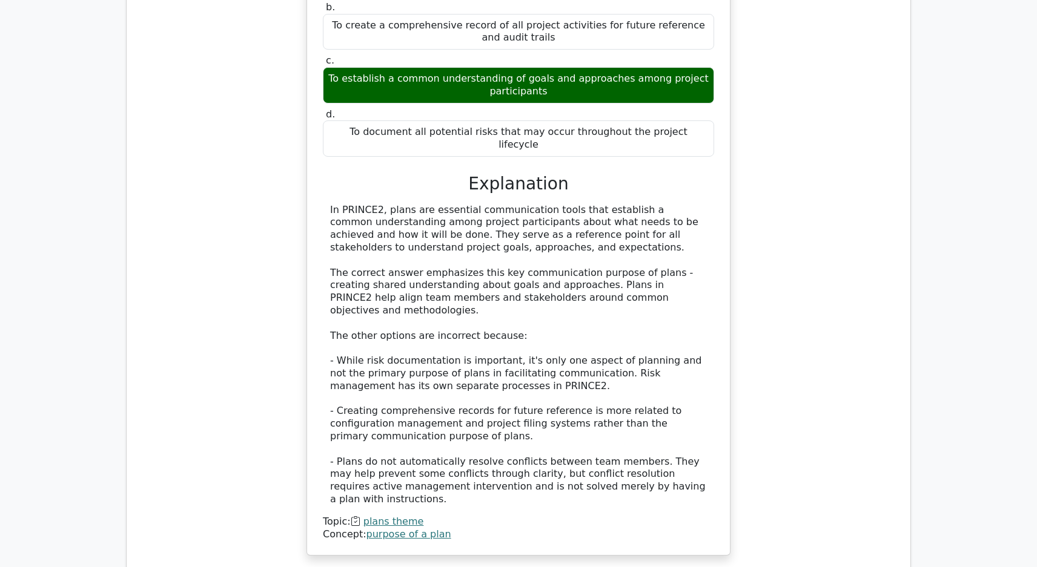
scroll to position [6056, 0]
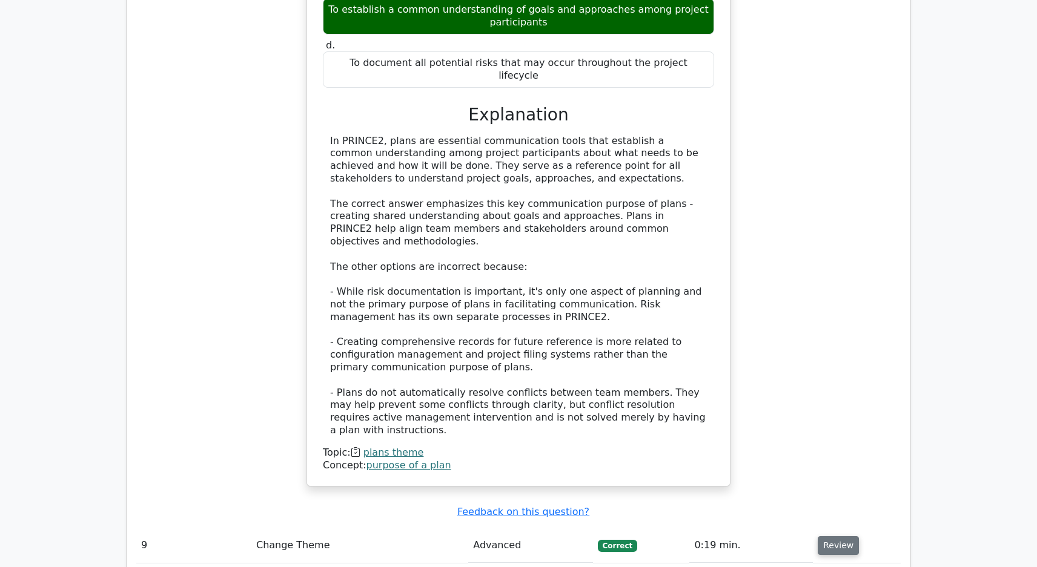
click at [828, 537] on button "Review" at bounding box center [838, 546] width 41 height 19
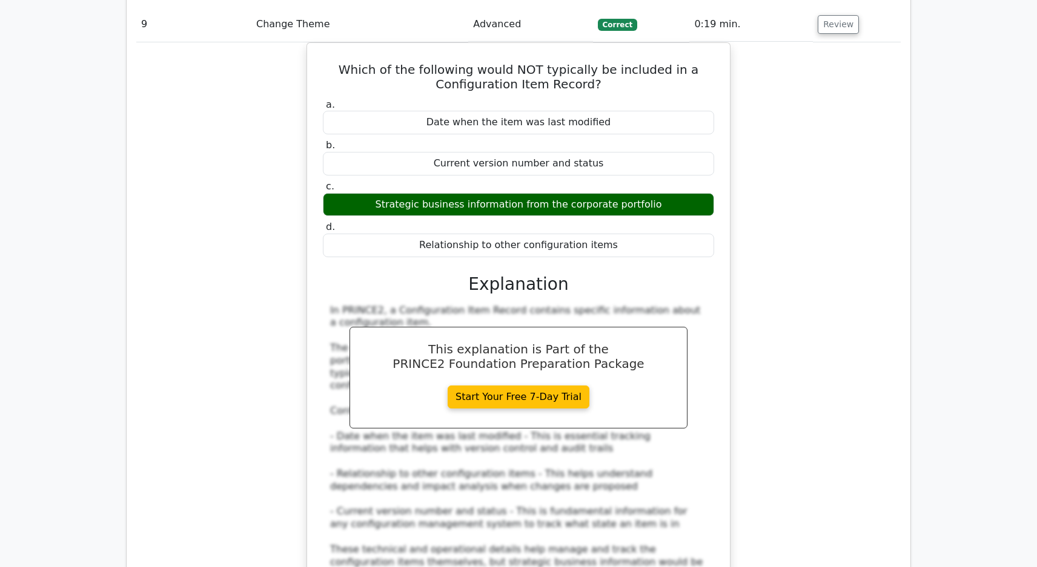
scroll to position [6601, 0]
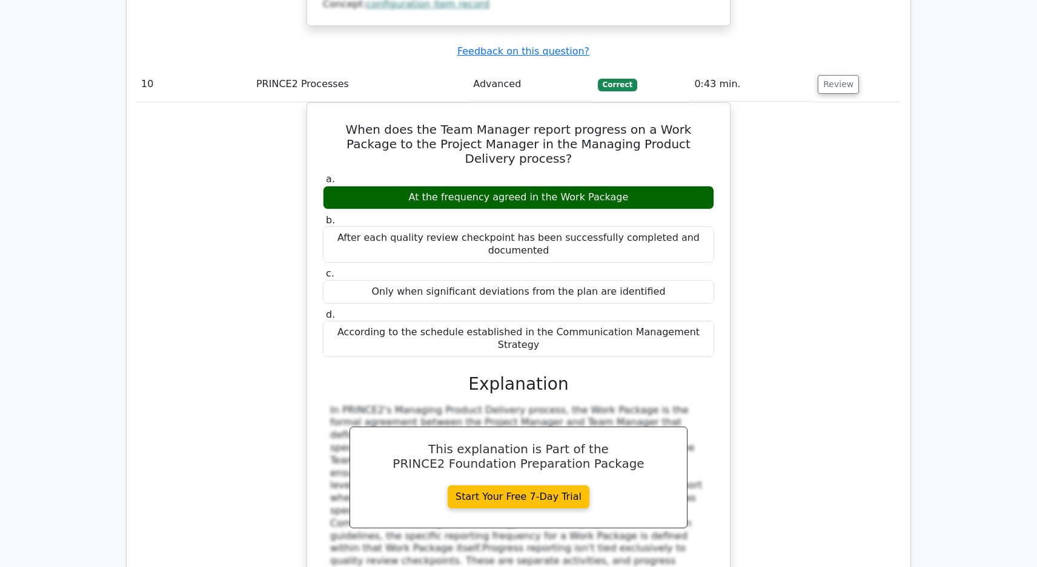
scroll to position [7448, 0]
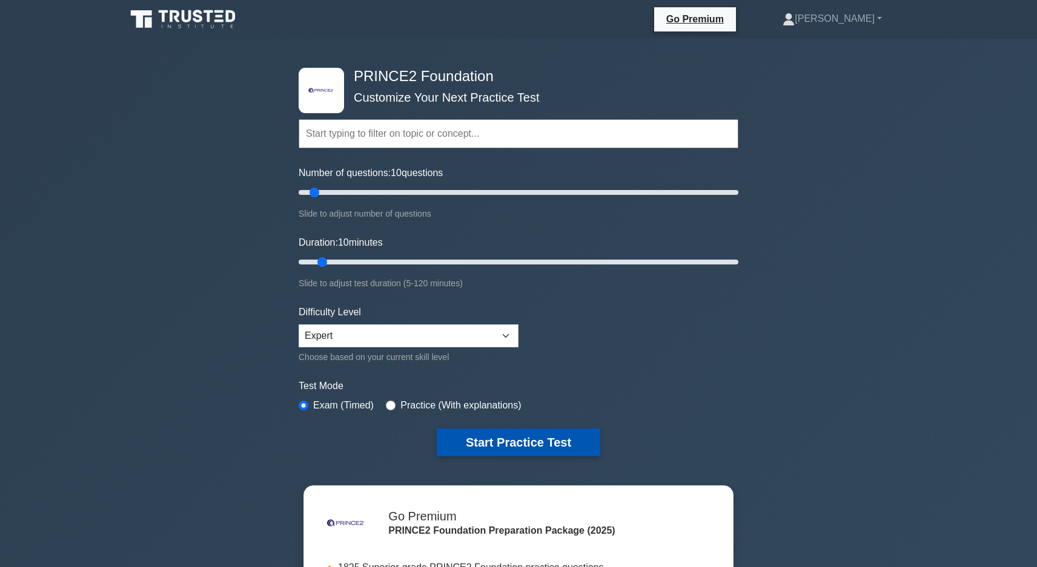
click at [518, 440] on button "Start Practice Test" at bounding box center [519, 443] width 164 height 28
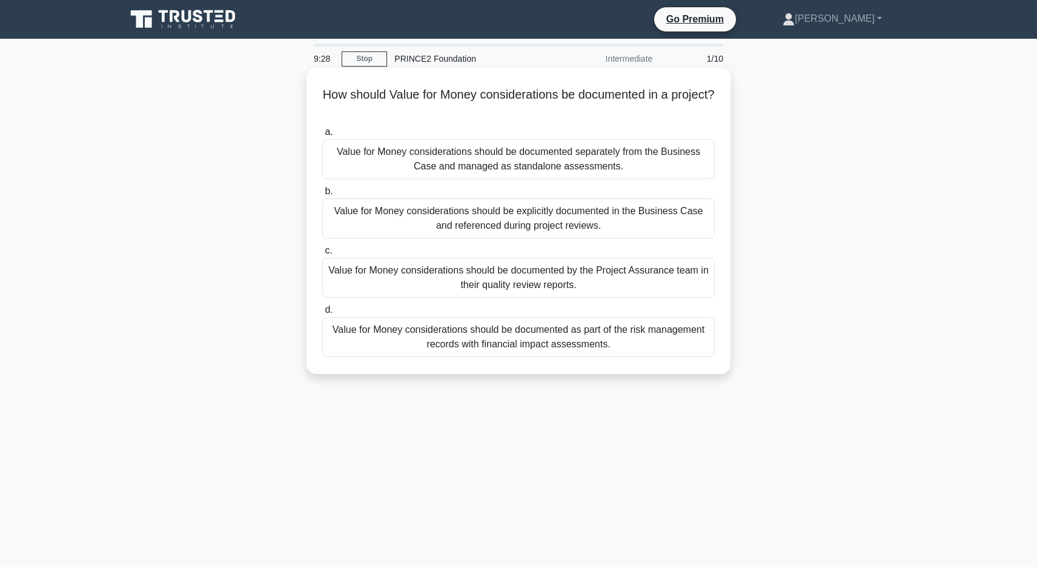
click at [524, 225] on div "Value for Money considerations should be explicitly documented in the Business …" at bounding box center [518, 219] width 392 height 40
click at [322, 196] on input "b. Value for Money considerations should be explicitly documented in the Busine…" at bounding box center [322, 192] width 0 height 8
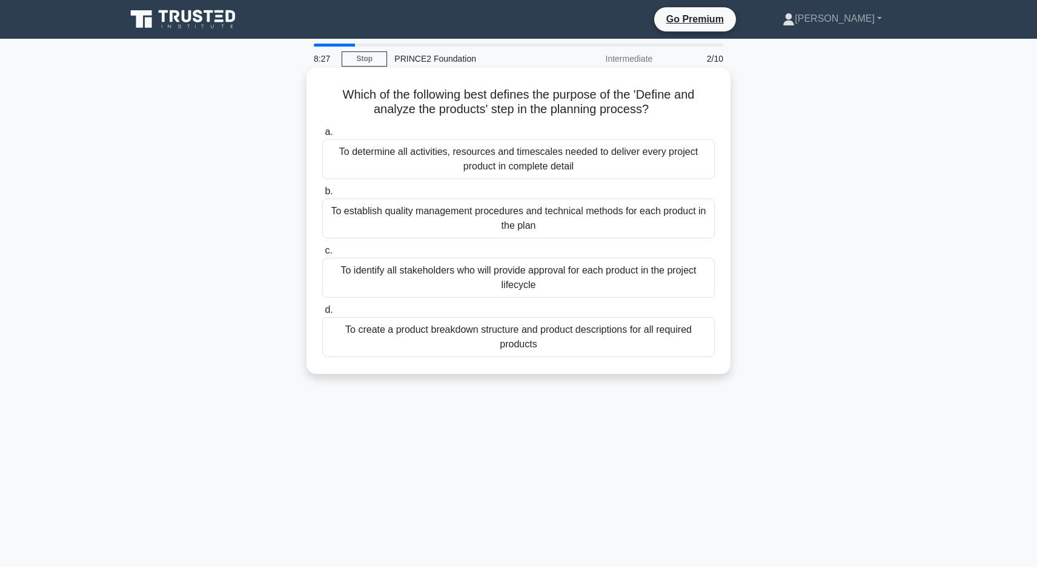
click at [618, 337] on div "To create a product breakdown structure and product descriptions for all requir…" at bounding box center [518, 337] width 392 height 40
click at [322, 314] on input "d. To create a product breakdown structure and product descriptions for all req…" at bounding box center [322, 310] width 0 height 8
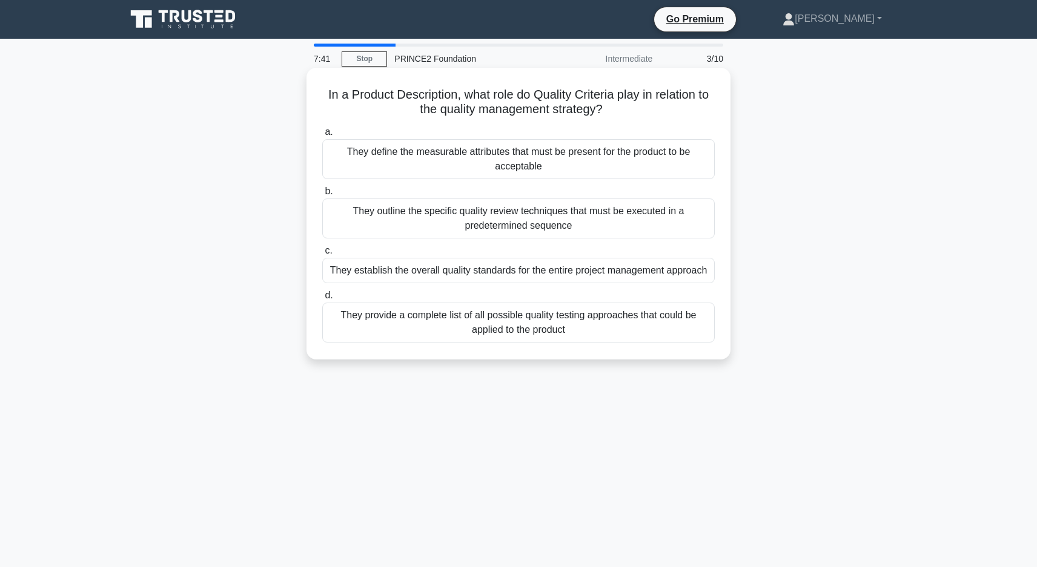
click at [628, 168] on div "They define the measurable attributes that must be present for the product to b…" at bounding box center [518, 159] width 392 height 40
click at [322, 136] on input "a. They define the measurable attributes that must be present for the product t…" at bounding box center [322, 132] width 0 height 8
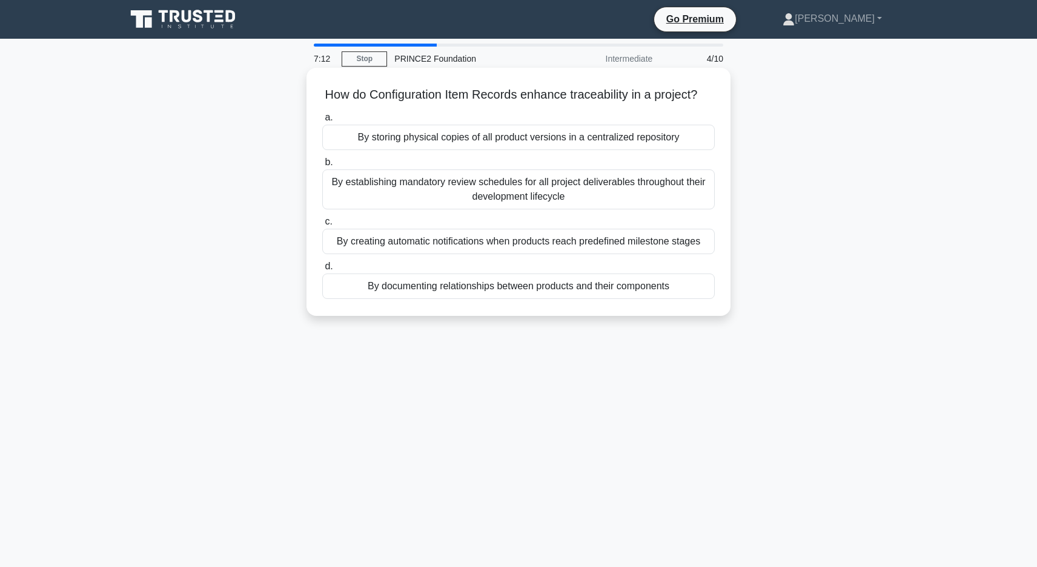
click at [585, 299] on div "By documenting relationships between products and their components" at bounding box center [518, 286] width 392 height 25
click at [322, 271] on input "d. By documenting relationships between products and their components" at bounding box center [322, 267] width 0 height 8
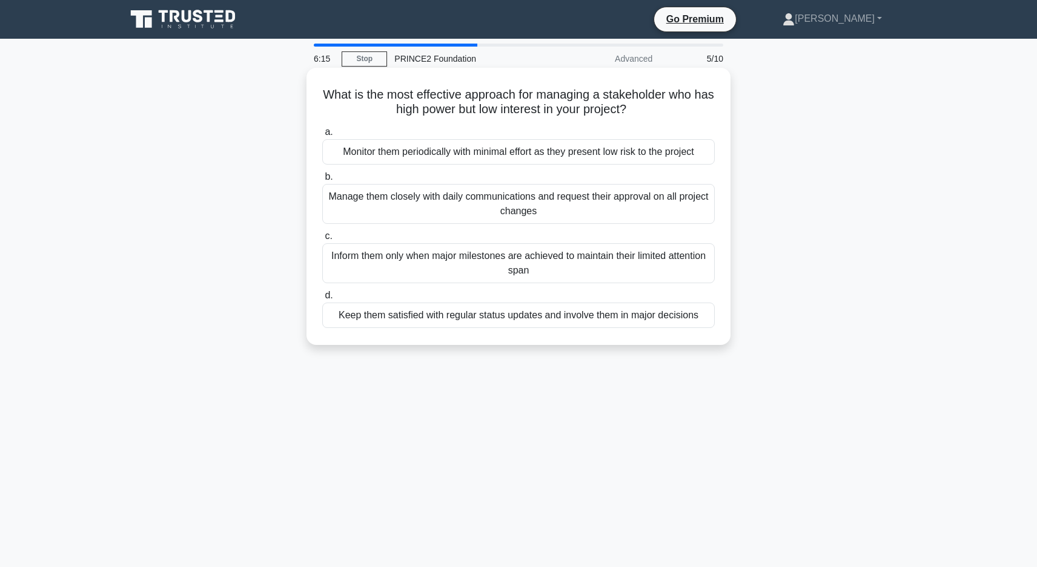
click at [605, 320] on div "Keep them satisfied with regular status updates and involve them in major decis…" at bounding box center [518, 315] width 392 height 25
click at [322, 300] on input "d. Keep them satisfied with regular status updates and involve them in major de…" at bounding box center [322, 296] width 0 height 8
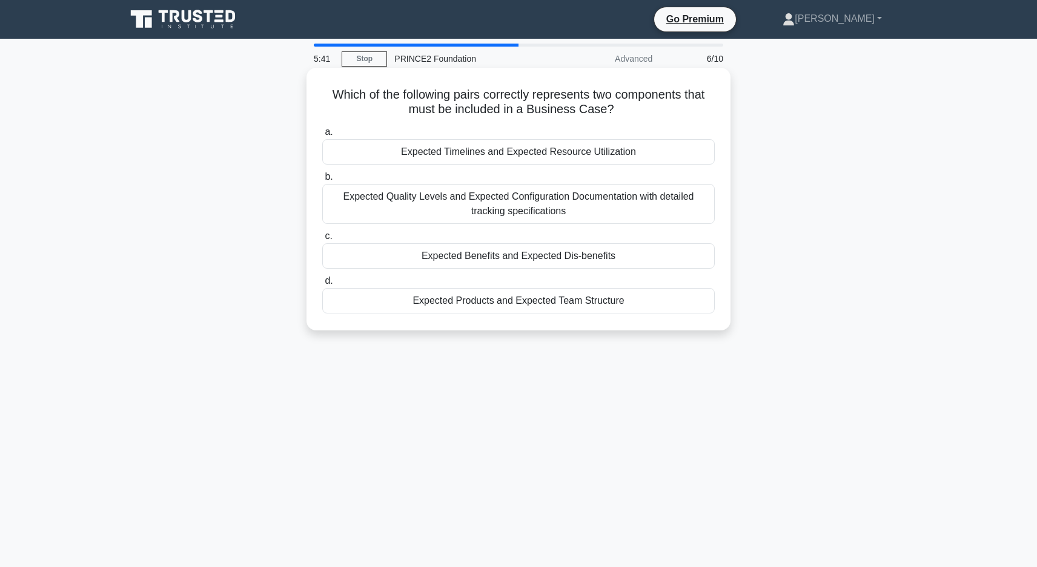
click at [535, 259] on div "Expected Benefits and Expected Dis-benefits" at bounding box center [518, 255] width 392 height 25
click at [322, 240] on input "c. Expected Benefits and Expected Dis-benefits" at bounding box center [322, 237] width 0 height 8
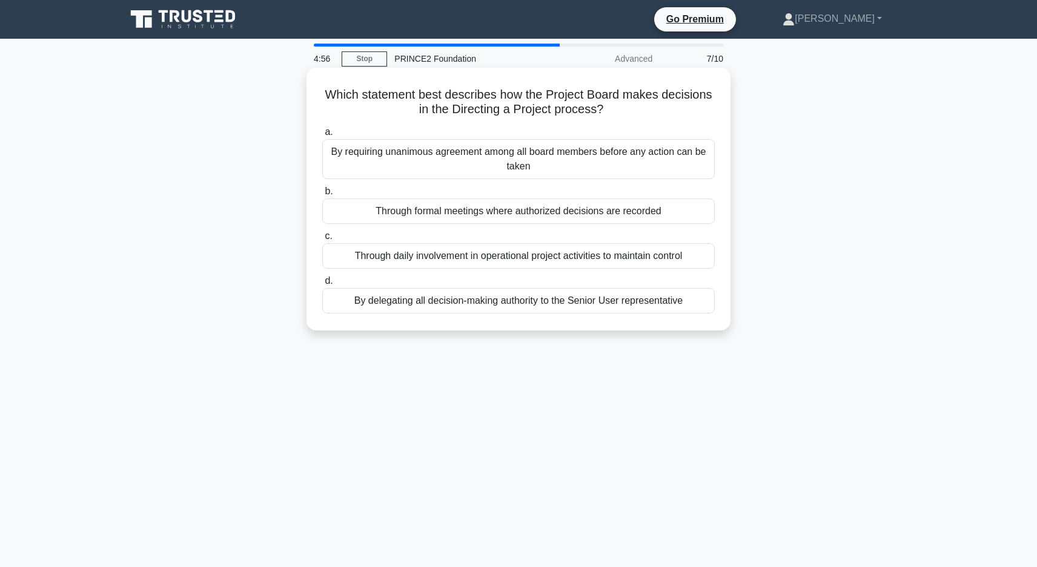
click at [547, 216] on div "Through formal meetings where authorized decisions are recorded" at bounding box center [518, 211] width 392 height 25
click at [322, 196] on input "b. Through formal meetings where authorized decisions are recorded" at bounding box center [322, 192] width 0 height 8
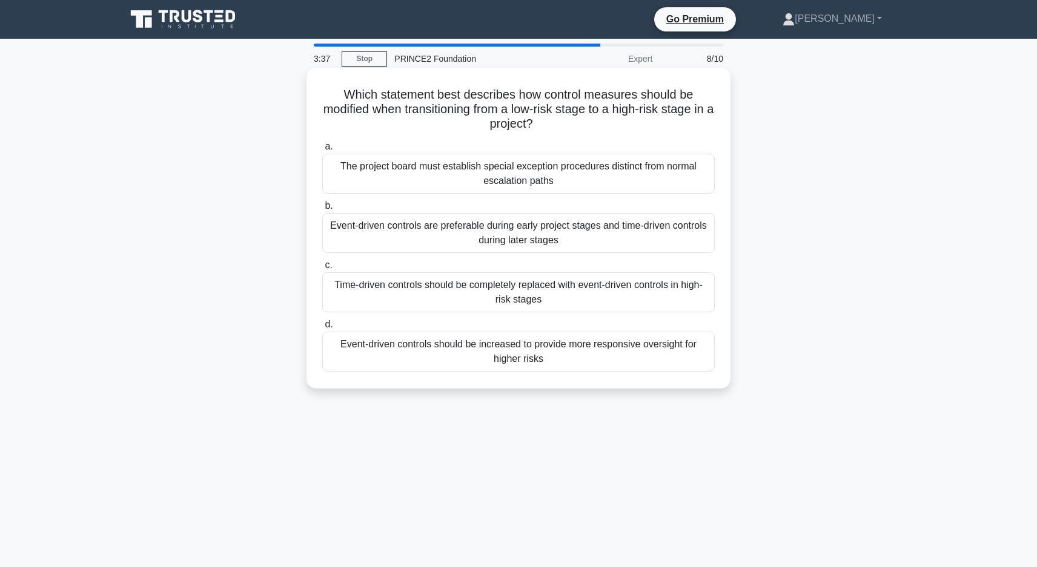
click at [520, 357] on div "Event-driven controls should be increased to provide more responsive oversight …" at bounding box center [518, 352] width 392 height 40
click at [322, 329] on input "d. Event-driven controls should be increased to provide more responsive oversig…" at bounding box center [322, 325] width 0 height 8
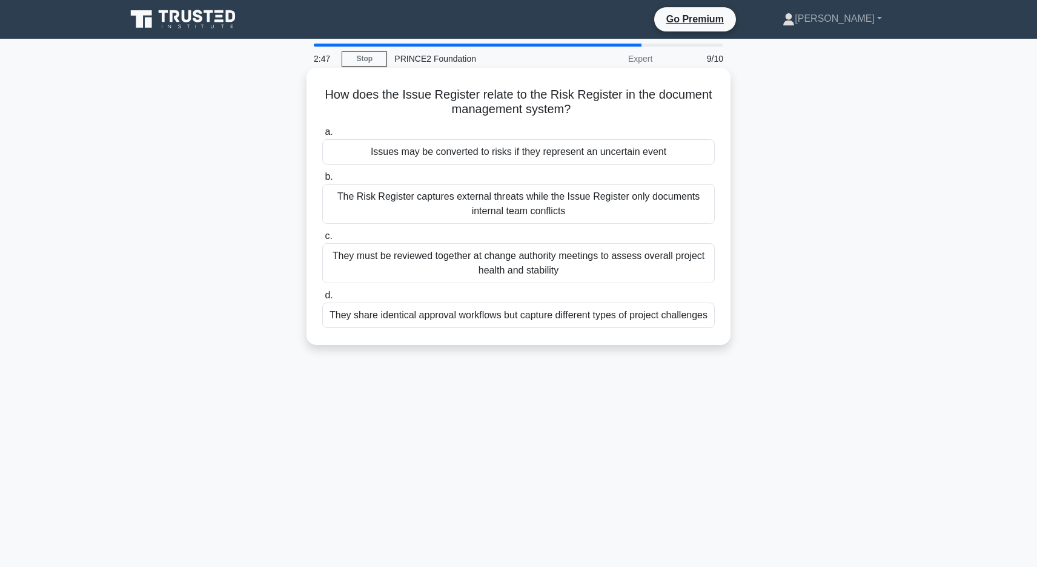
click at [635, 149] on div "Issues may be converted to risks if they represent an uncertain event" at bounding box center [518, 151] width 392 height 25
click at [322, 136] on input "a. Issues may be converted to risks if they represent an uncertain event" at bounding box center [322, 132] width 0 height 8
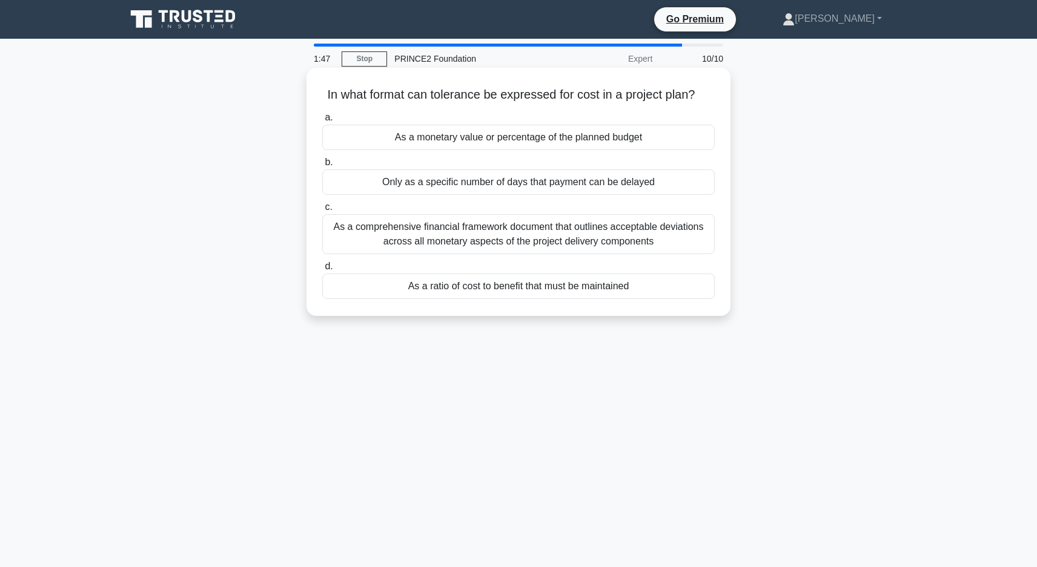
click at [564, 244] on div "As a comprehensive financial framework document that outlines acceptable deviat…" at bounding box center [518, 234] width 392 height 40
click at [322, 211] on input "c. As a comprehensive financial framework document that outlines acceptable dev…" at bounding box center [322, 207] width 0 height 8
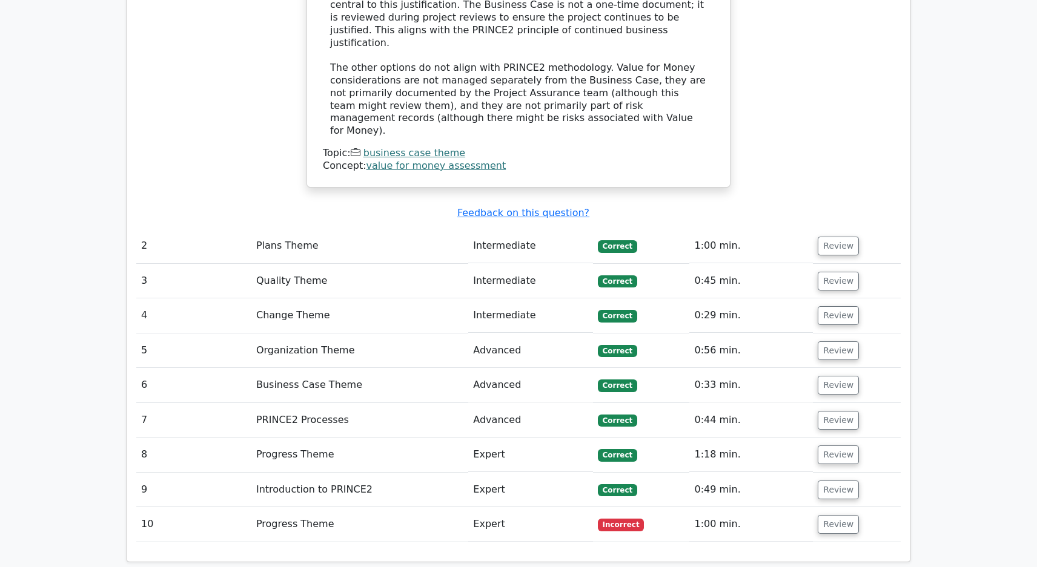
scroll to position [1696, 0]
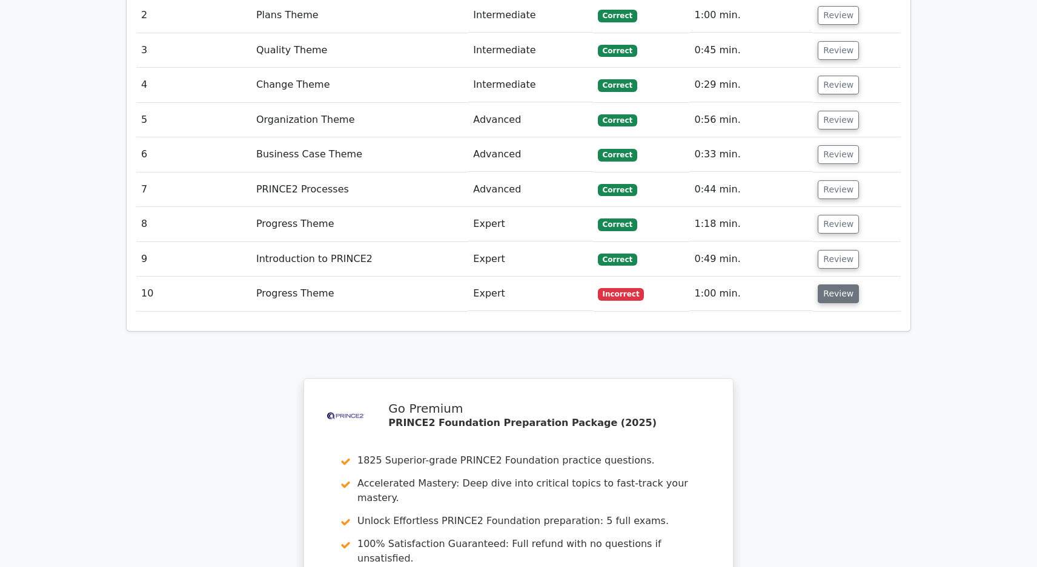
click at [828, 285] on button "Review" at bounding box center [838, 294] width 41 height 19
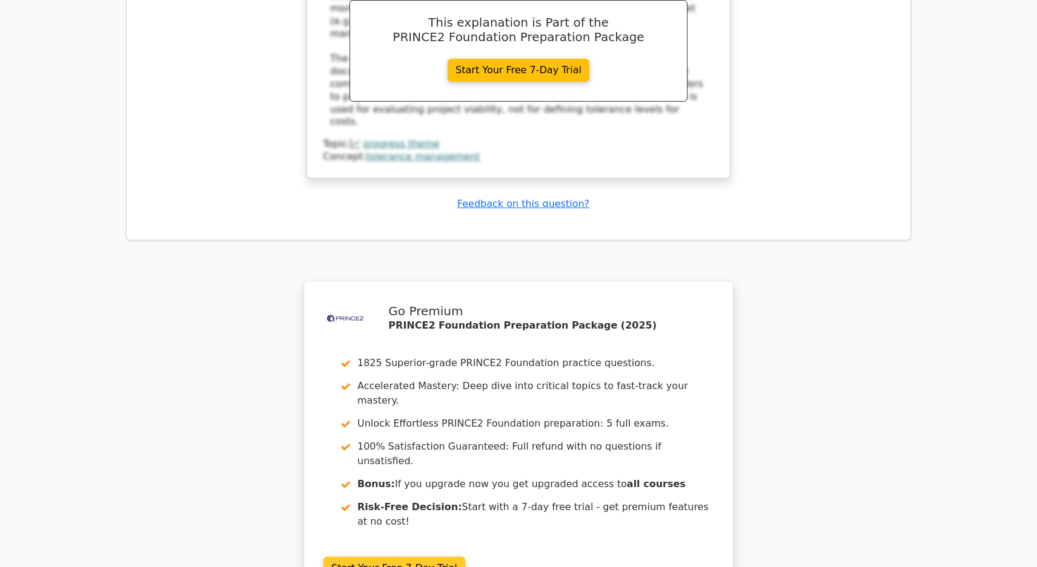
scroll to position [2448, 0]
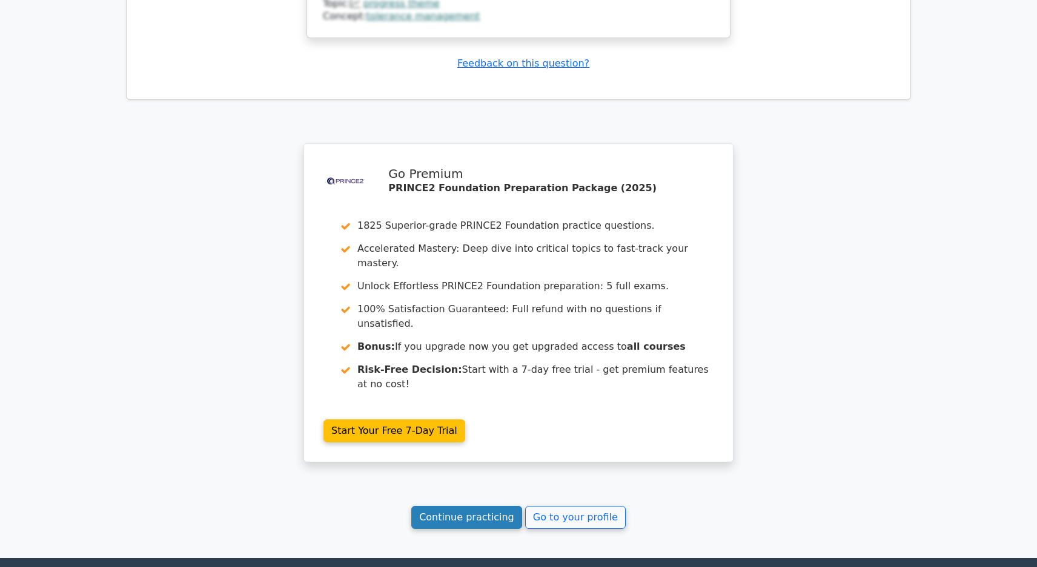
click at [469, 506] on link "Continue practicing" at bounding box center [466, 517] width 111 height 23
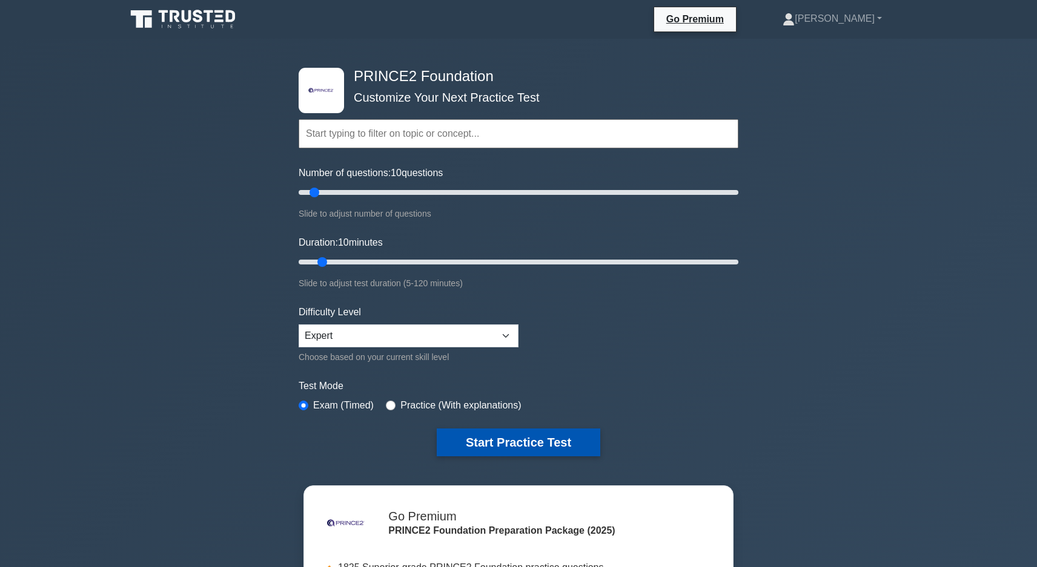
click at [547, 437] on button "Start Practice Test" at bounding box center [519, 443] width 164 height 28
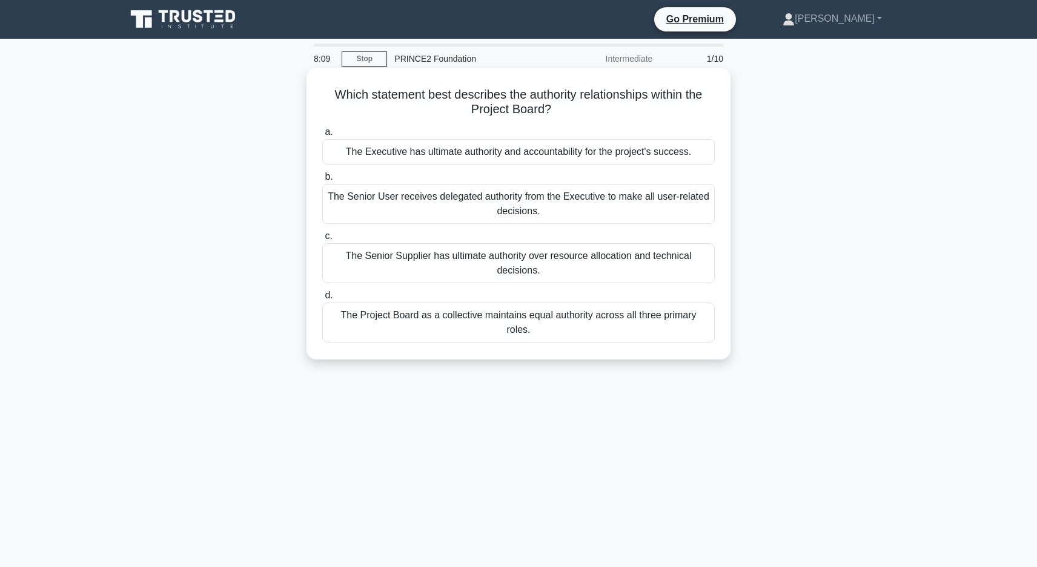
click at [580, 151] on div "The Executive has ultimate authority and accountability for the project's succe…" at bounding box center [518, 151] width 392 height 25
click at [322, 136] on input "a. The Executive has ultimate authority and accountability for the project's su…" at bounding box center [322, 132] width 0 height 8
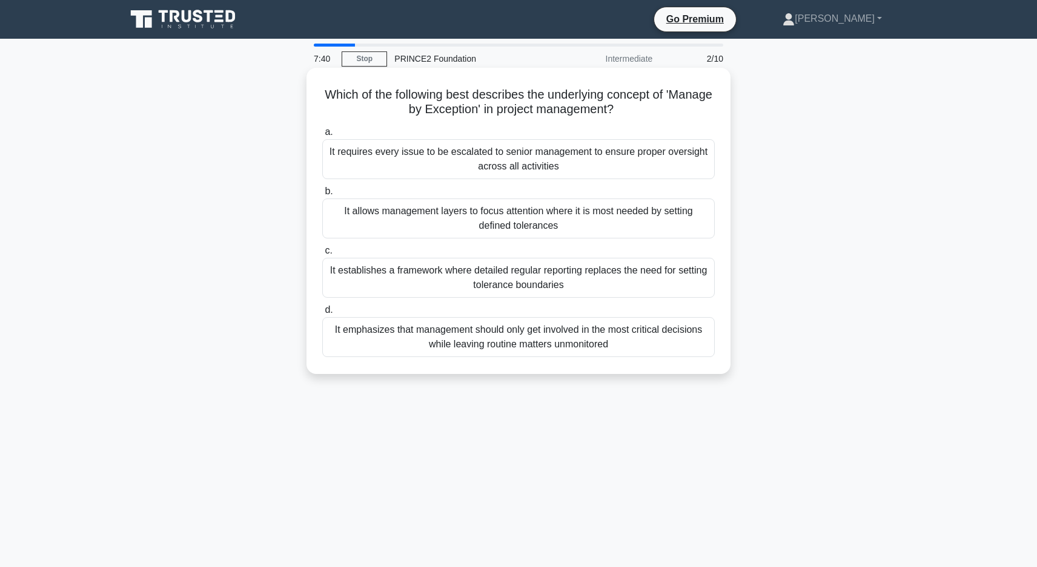
click at [471, 223] on div "It allows management layers to focus attention where it is most needed by setti…" at bounding box center [518, 219] width 392 height 40
click at [322, 196] on input "b. It allows management layers to focus attention where it is most needed by se…" at bounding box center [322, 192] width 0 height 8
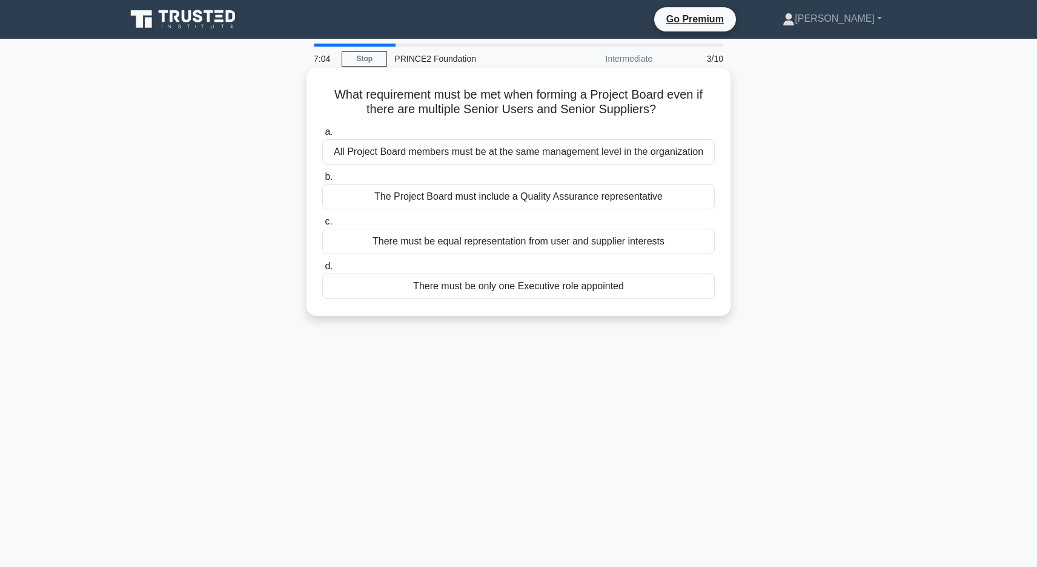
click at [555, 288] on div "There must be only one Executive role appointed" at bounding box center [518, 286] width 392 height 25
click at [322, 271] on input "d. There must be only one Executive role appointed" at bounding box center [322, 267] width 0 height 8
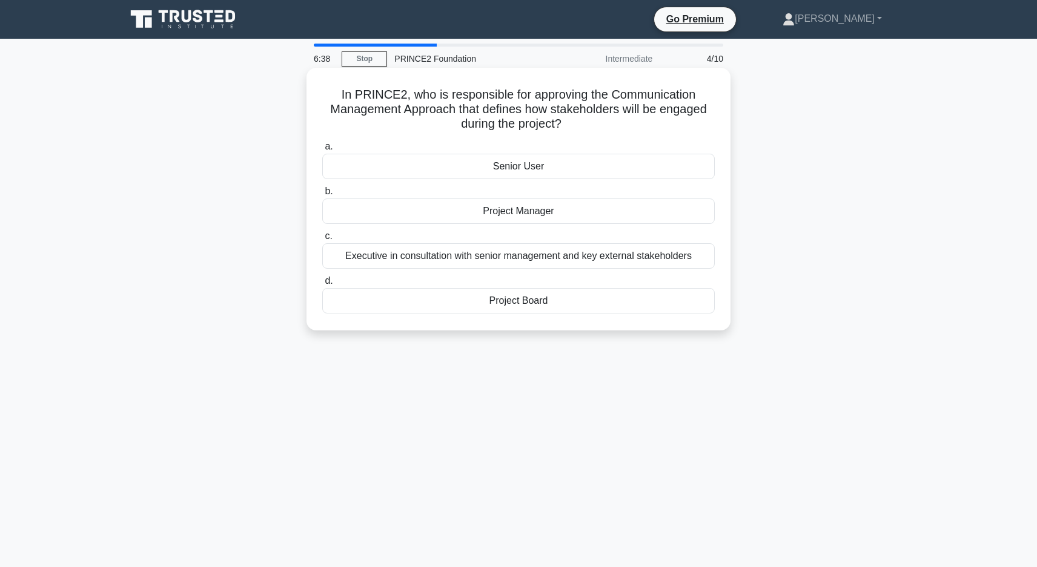
click at [542, 213] on div "Project Manager" at bounding box center [518, 211] width 392 height 25
click at [322, 196] on input "b. Project Manager" at bounding box center [322, 192] width 0 height 8
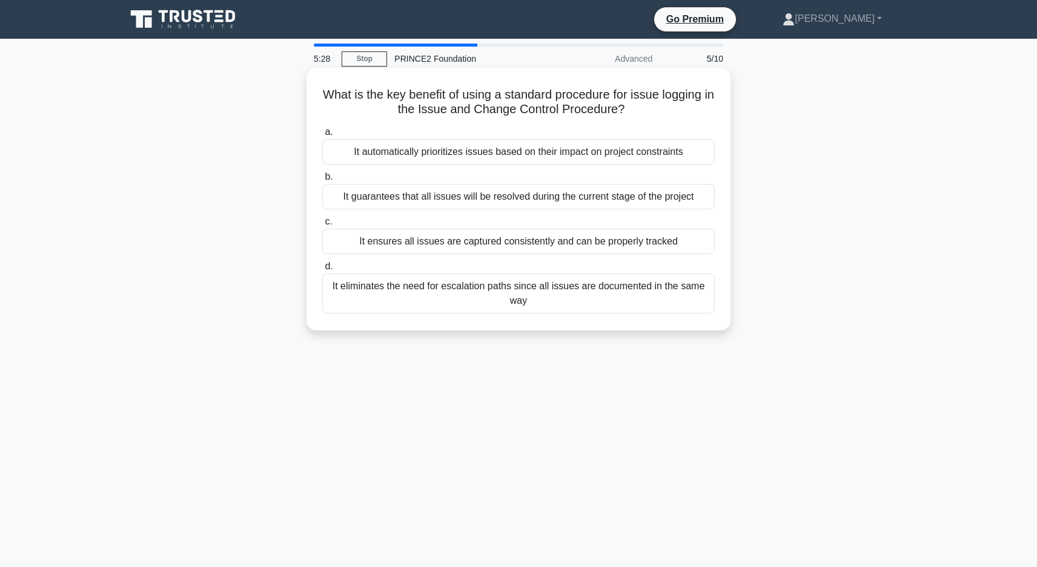
click at [600, 245] on div "It ensures all issues are captured consistently and can be properly tracked" at bounding box center [518, 241] width 392 height 25
click at [322, 226] on input "c. It ensures all issues are captured consistently and can be properly tracked" at bounding box center [322, 222] width 0 height 8
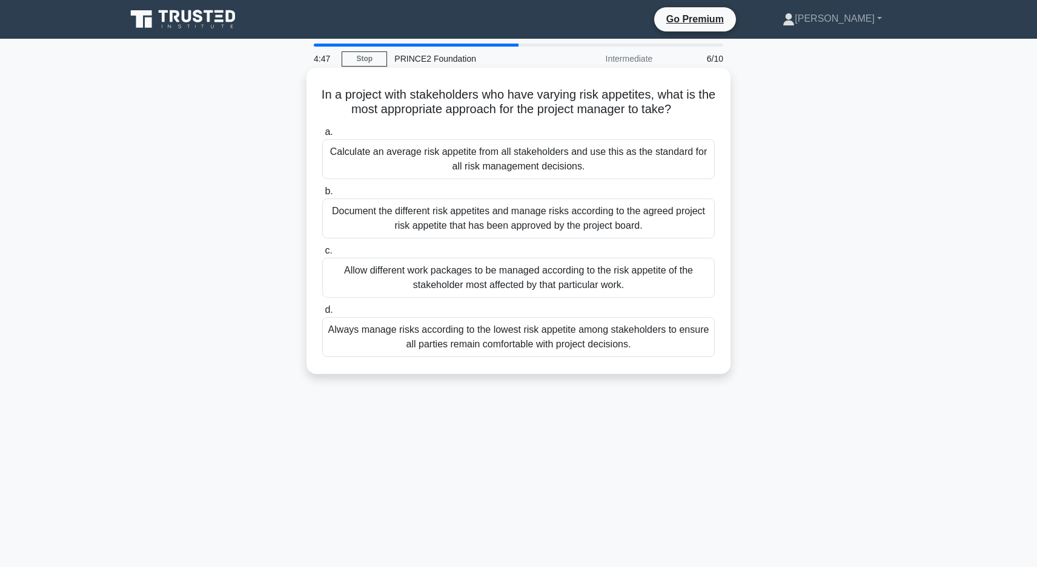
click at [589, 220] on div "Document the different risk appetites and manage risks according to the agreed …" at bounding box center [518, 219] width 392 height 40
click at [322, 196] on input "b. Document the different risk appetites and manage risks according to the agre…" at bounding box center [322, 192] width 0 height 8
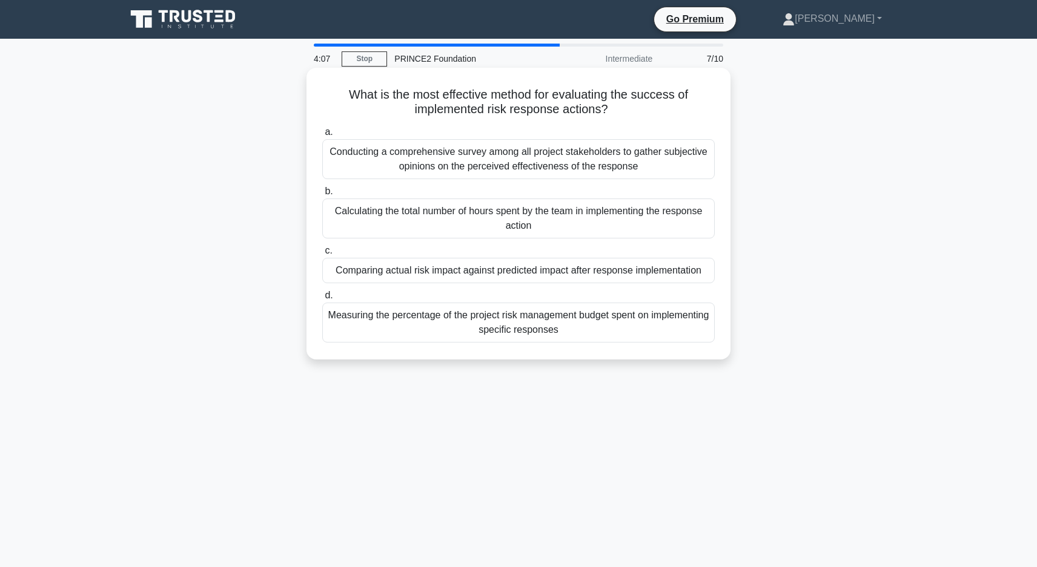
click at [657, 274] on div "Comparing actual risk impact against predicted impact after response implementa…" at bounding box center [518, 270] width 392 height 25
click at [322, 255] on input "c. Comparing actual risk impact against predicted impact after response impleme…" at bounding box center [322, 251] width 0 height 8
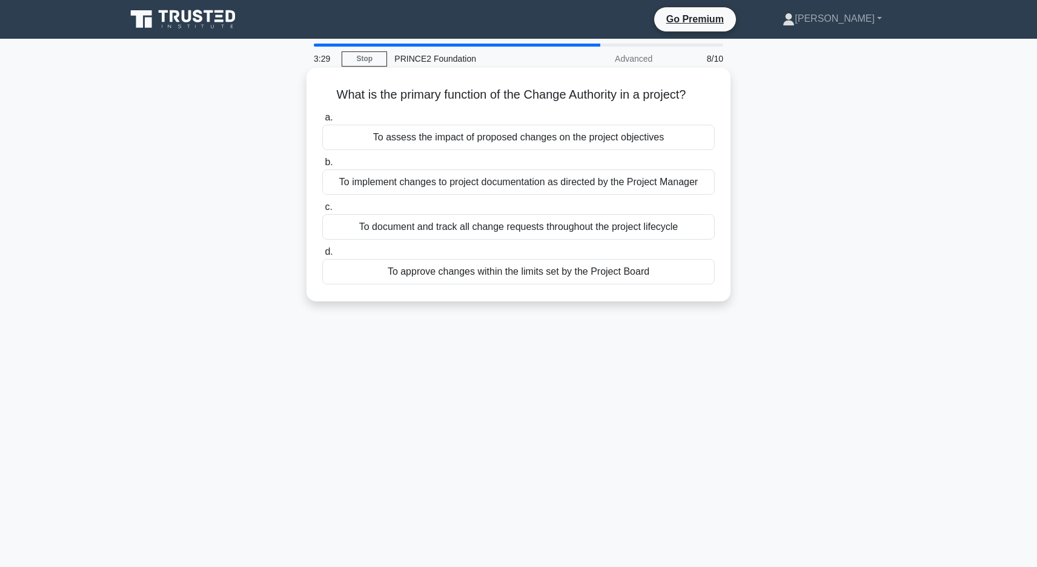
click at [595, 275] on div "To approve changes within the limits set by the Project Board" at bounding box center [518, 271] width 392 height 25
click at [322, 256] on input "d. To approve changes within the limits set by the Project Board" at bounding box center [322, 252] width 0 height 8
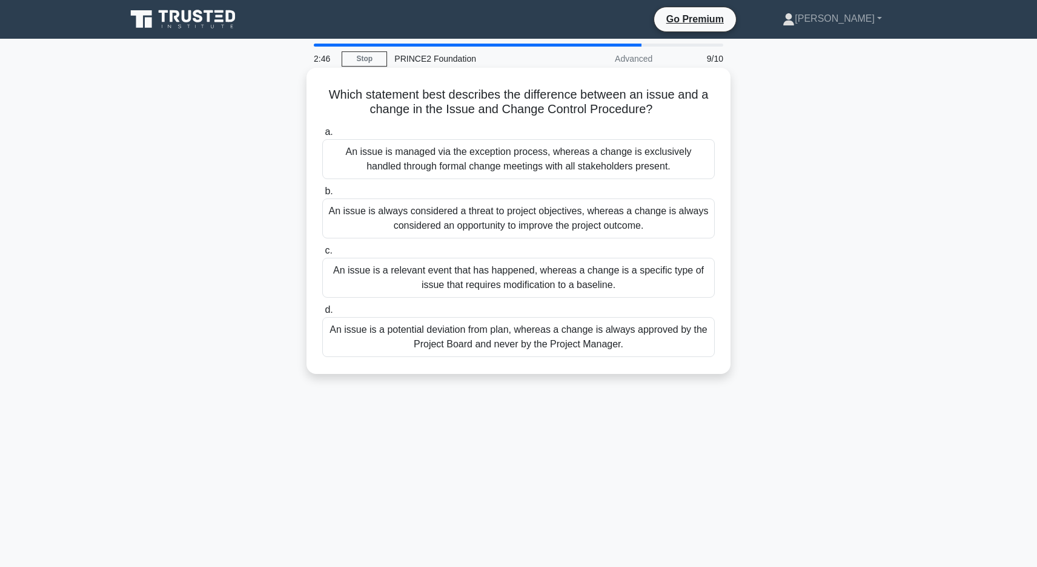
drag, startPoint x: 498, startPoint y: 285, endPoint x: 505, endPoint y: 285, distance: 6.7
click at [503, 285] on div "An issue is a relevant event that has happened, whereas a change is a specific …" at bounding box center [518, 278] width 392 height 40
click at [676, 279] on div "An issue is a relevant event that has happened, whereas a change is a specific …" at bounding box center [518, 278] width 392 height 40
click at [322, 255] on input "c. An issue is a relevant event that has happened, whereas a change is a specif…" at bounding box center [322, 251] width 0 height 8
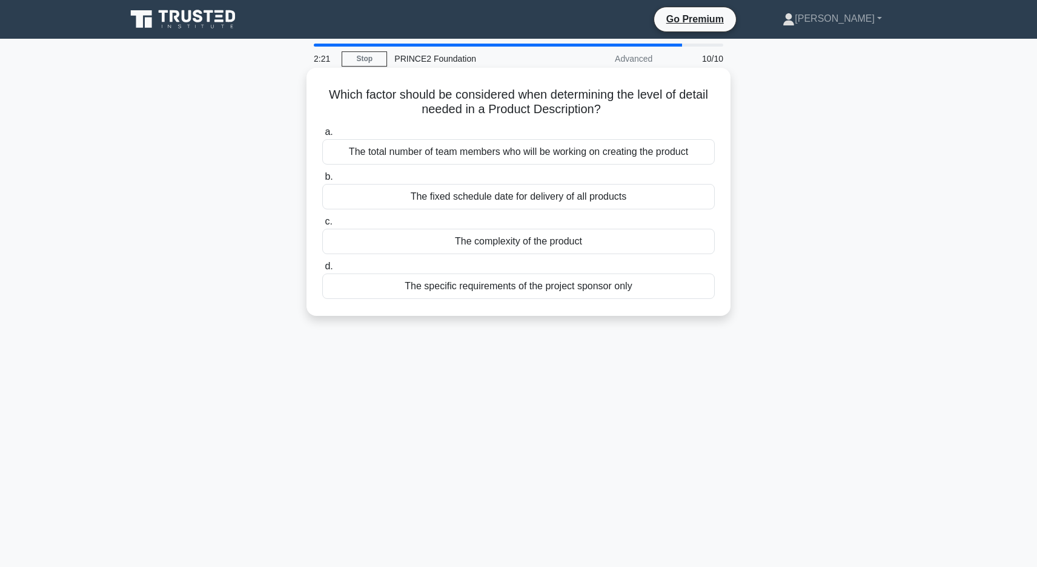
click at [550, 246] on div "The complexity of the product" at bounding box center [518, 241] width 392 height 25
click at [322, 226] on input "c. The complexity of the product" at bounding box center [322, 222] width 0 height 8
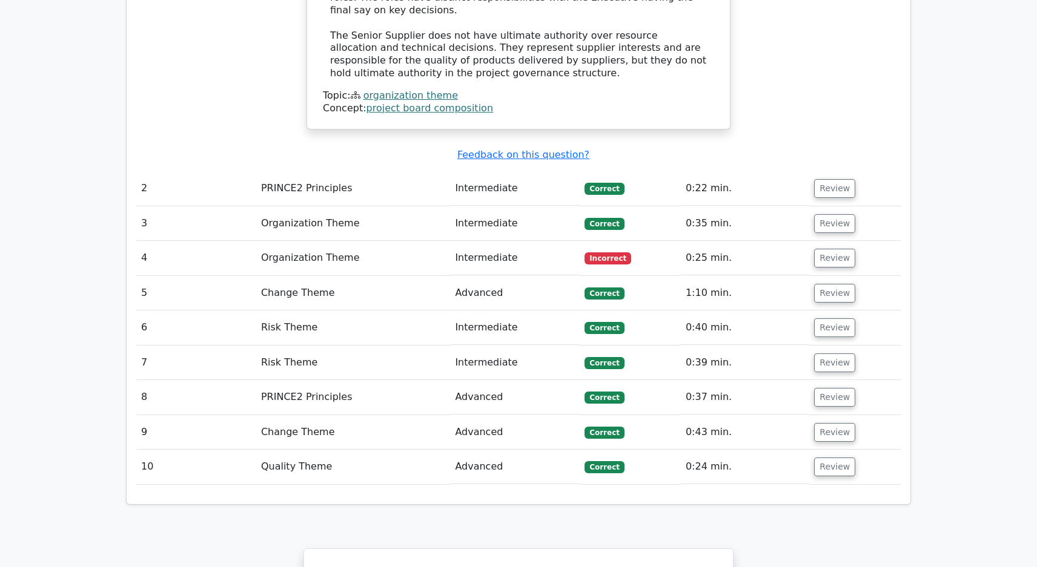
scroll to position [1574, 0]
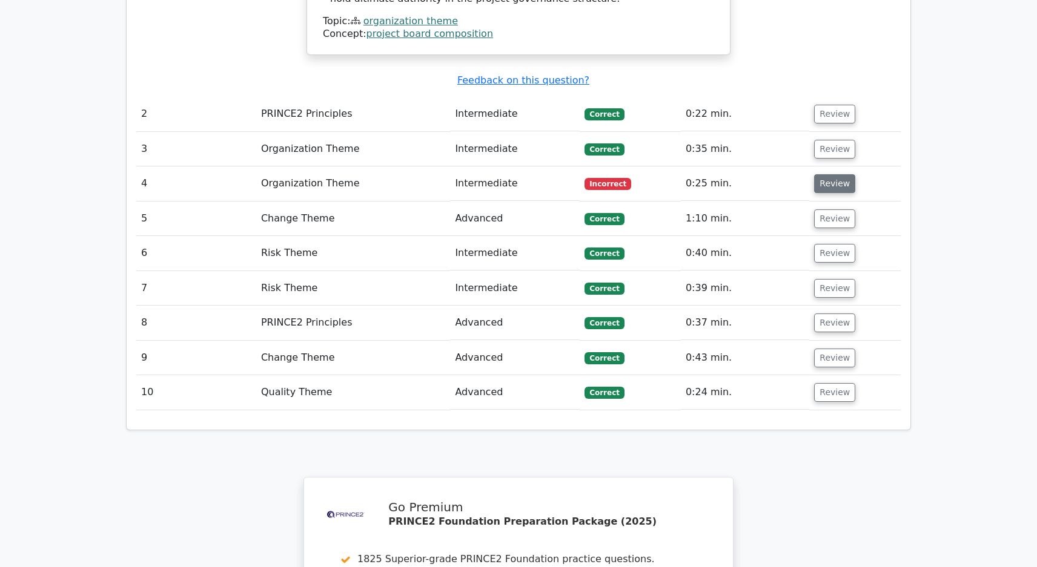
click at [826, 174] on button "Review" at bounding box center [834, 183] width 41 height 19
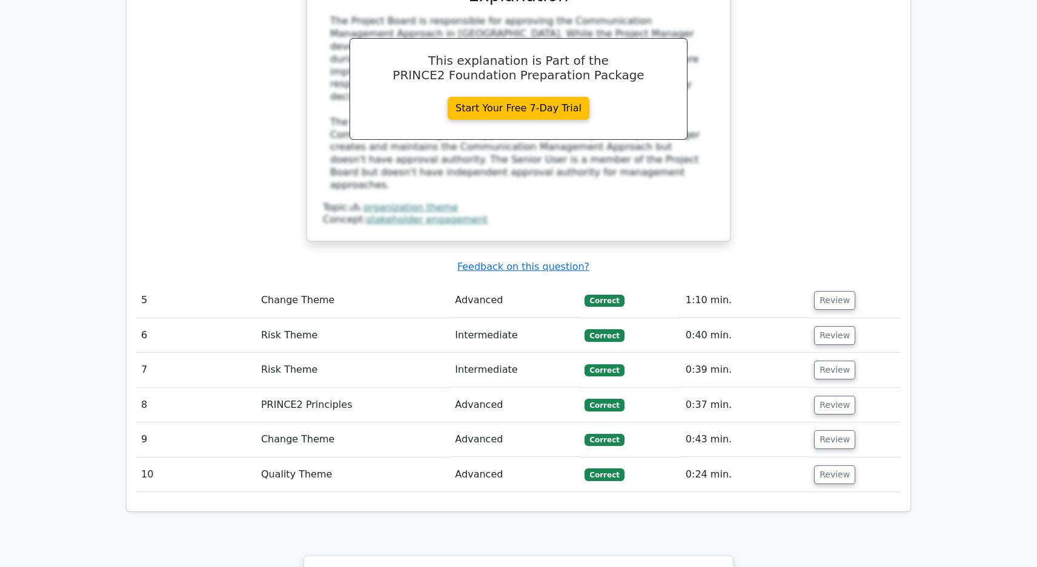
scroll to position [2059, 0]
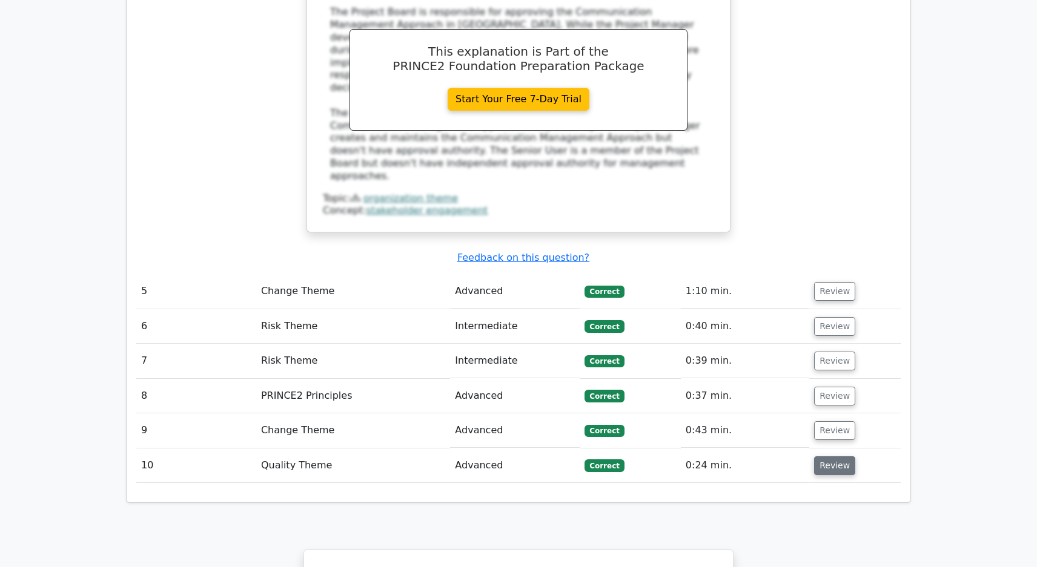
click at [821, 457] on button "Review" at bounding box center [834, 466] width 41 height 19
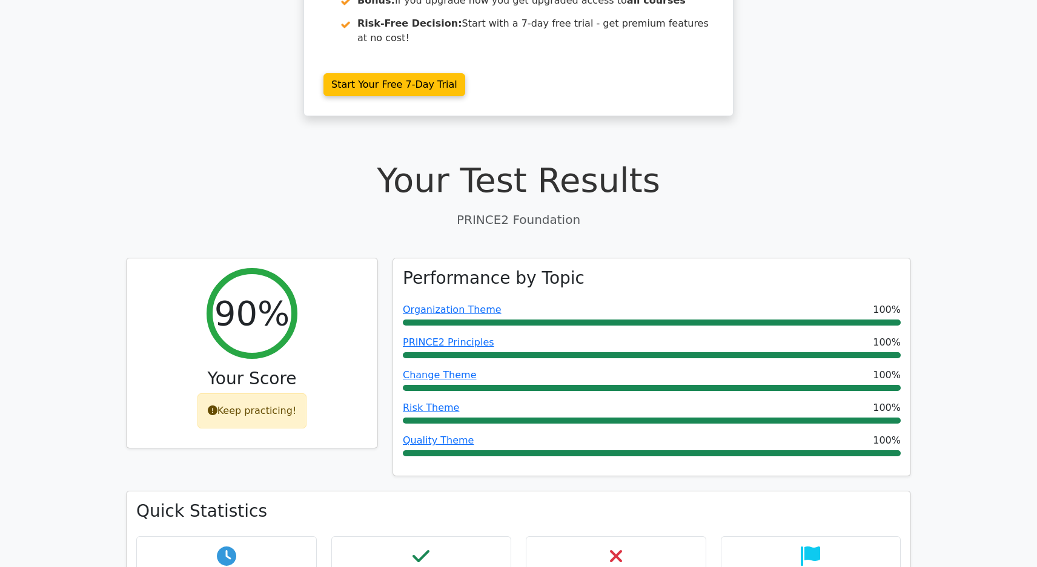
scroll to position [121, 0]
